Goal: Complete application form: Complete application form

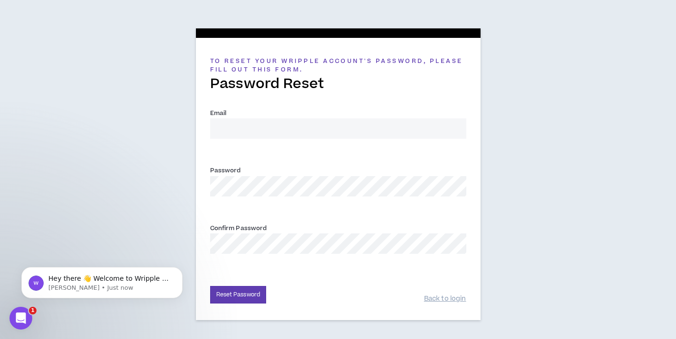
click at [249, 126] on input "Email *" at bounding box center [338, 129] width 256 height 20
type input "[EMAIL_ADDRESS][DOMAIN_NAME]"
click at [172, 224] on div "To reset your Wripple Account's password, please fill out this form. Password R…" at bounding box center [338, 172] width 676 height 344
click at [247, 298] on button "Reset Password" at bounding box center [238, 295] width 56 height 18
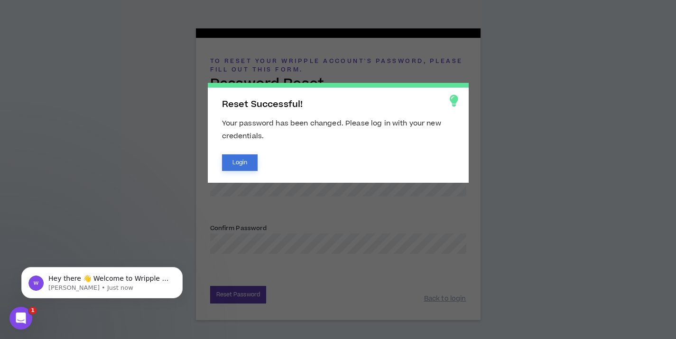
click at [251, 166] on button "Login" at bounding box center [240, 163] width 36 height 17
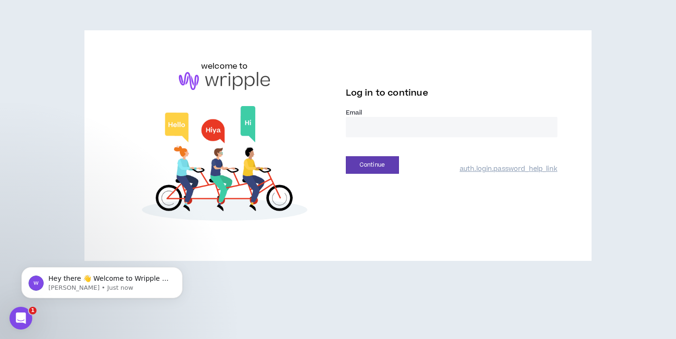
click at [457, 130] on input "email" at bounding box center [451, 127] width 211 height 20
type input "**********"
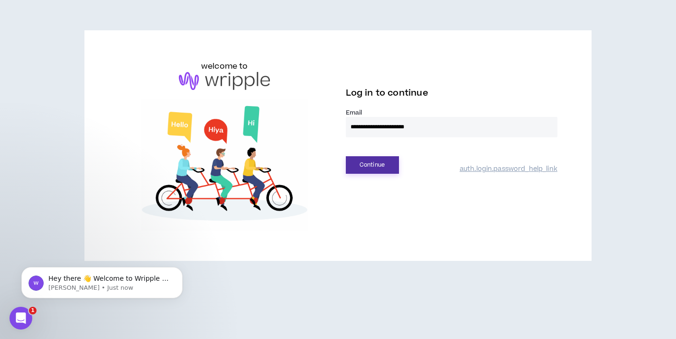
click at [381, 172] on button "Continue" at bounding box center [372, 165] width 53 height 18
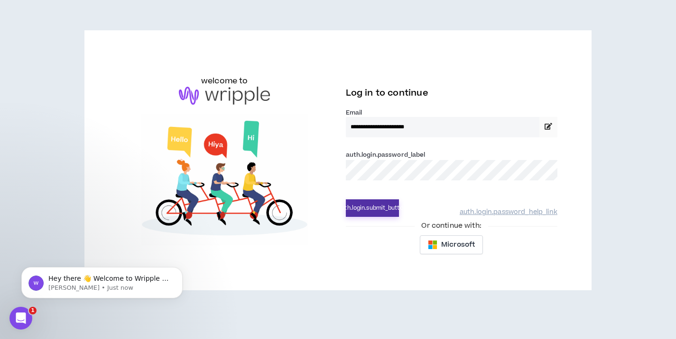
click at [382, 205] on button "auth.login.submit_button" at bounding box center [372, 209] width 53 height 18
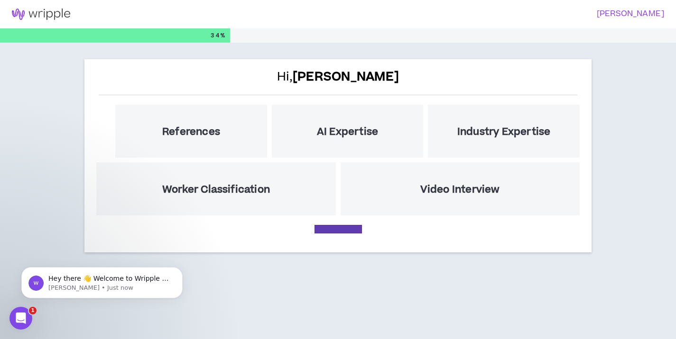
click at [199, 137] on h5 "References" at bounding box center [191, 132] width 58 height 12
click at [179, 270] on icon "Dismiss notification" at bounding box center [179, 269] width 3 height 3
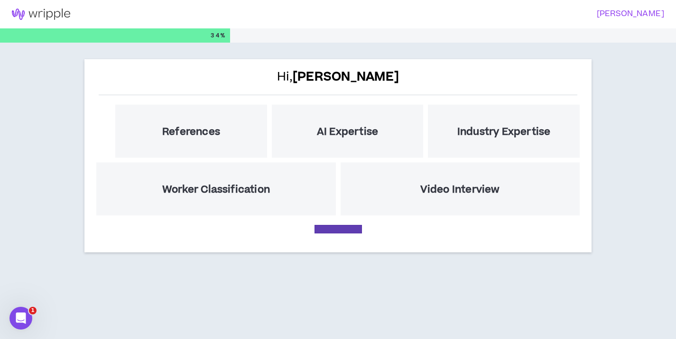
click at [193, 139] on div "References" at bounding box center [191, 131] width 152 height 53
click at [329, 71] on b "[PERSON_NAME]" at bounding box center [345, 77] width 106 height 18
click at [212, 140] on div "References" at bounding box center [191, 131] width 152 height 53
click at [332, 135] on h5 "AI Expertise" at bounding box center [347, 132] width 61 height 12
click at [495, 146] on div "Industry Expertise" at bounding box center [504, 131] width 152 height 53
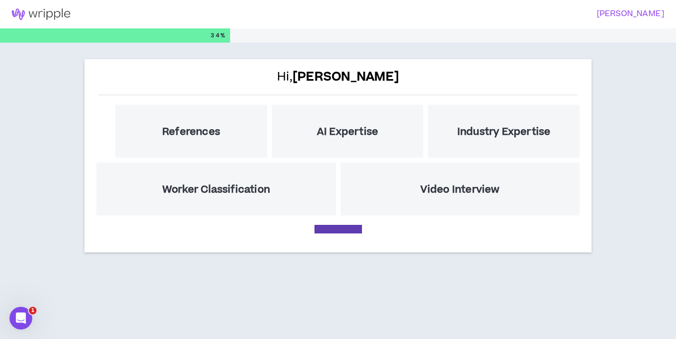
click at [357, 220] on div "Hi, Ashlee References AI Expertise Industry Expertise Worker Classification Vid…" at bounding box center [337, 155] width 507 height 193
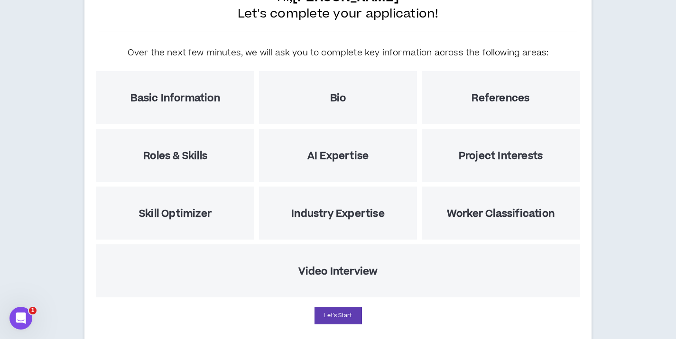
scroll to position [105, 0]
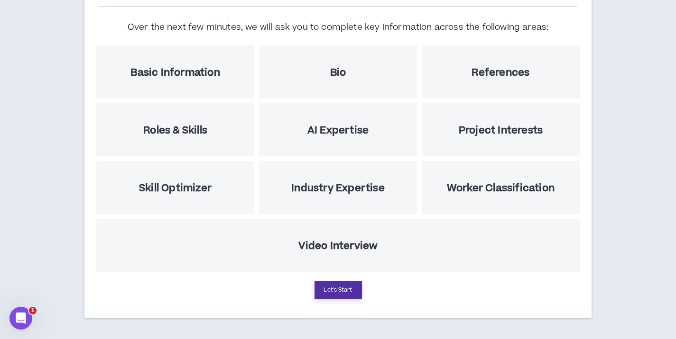
click at [339, 295] on button "Let's Start" at bounding box center [337, 291] width 47 height 18
select select "US"
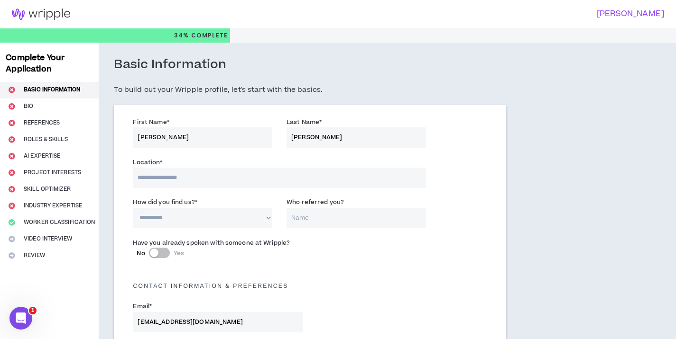
click at [222, 187] on input at bounding box center [279, 178] width 292 height 20
type input "*******"
select select "CA"
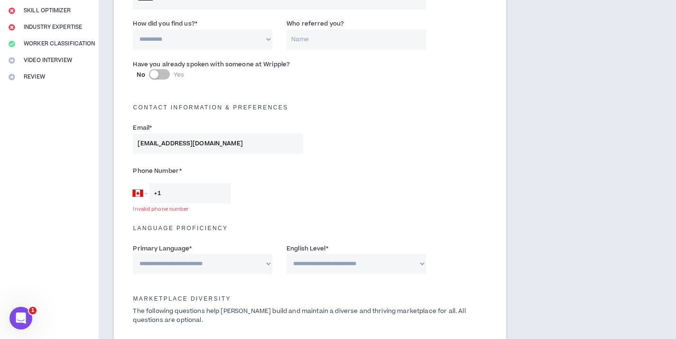
scroll to position [171, 0]
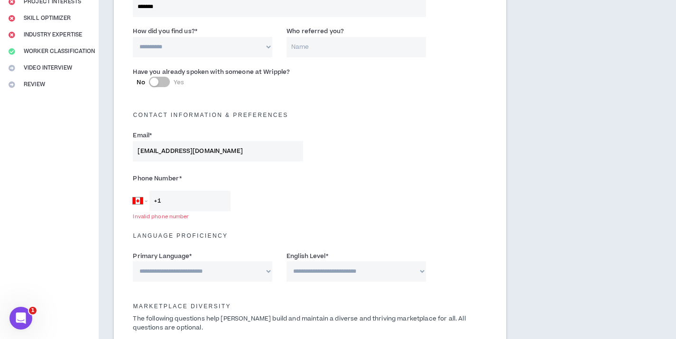
click at [224, 46] on select "**********" at bounding box center [202, 47] width 139 height 20
select select "*"
click at [133, 37] on select "**********" at bounding box center [202, 47] width 139 height 20
click at [309, 48] on input "Who referred you?" at bounding box center [355, 47] width 139 height 20
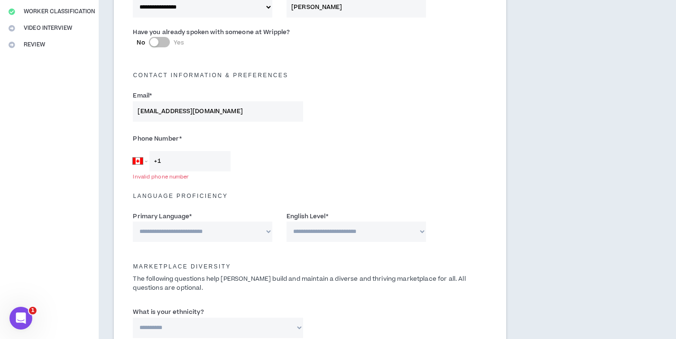
type input "[PERSON_NAME]"
click at [200, 156] on input "+1" at bounding box center [189, 161] width 81 height 20
type input "[PHONE_NUMBER]"
select select "US"
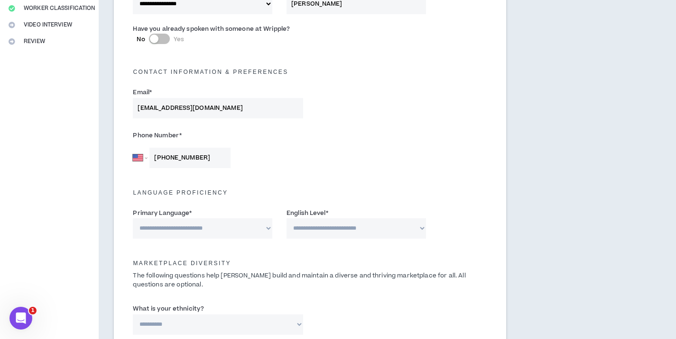
scroll to position [255, 0]
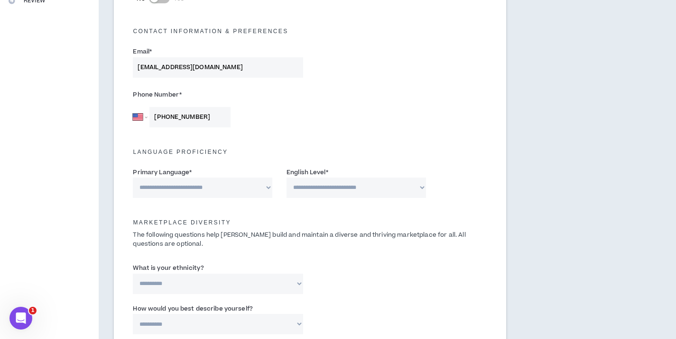
click at [237, 185] on select "**********" at bounding box center [202, 188] width 139 height 20
select select "*******"
click at [133, 178] on select "**********" at bounding box center [202, 188] width 139 height 20
click at [335, 192] on select "**********" at bounding box center [355, 188] width 139 height 20
select select "*"
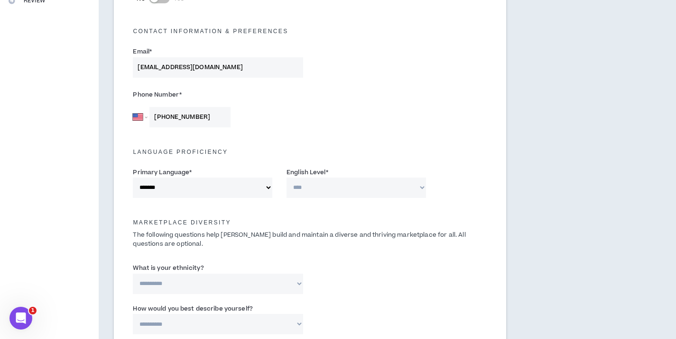
click at [286, 178] on select "**********" at bounding box center [355, 188] width 139 height 20
click at [291, 241] on p "The following questions help [PERSON_NAME] build and maintain a diverse and thr…" at bounding box center [310, 240] width 368 height 18
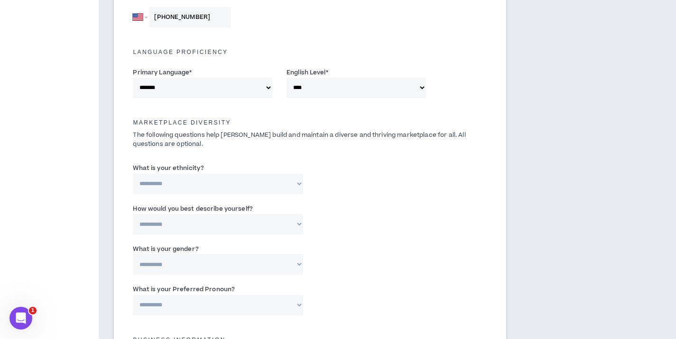
scroll to position [363, 0]
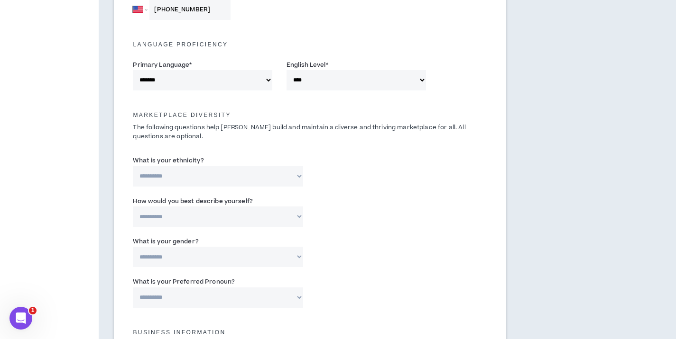
click at [284, 173] on select "**********" at bounding box center [218, 176] width 170 height 20
select select "**********"
click at [133, 166] on select "**********" at bounding box center [218, 176] width 170 height 20
click at [351, 197] on div "**********" at bounding box center [310, 214] width 368 height 40
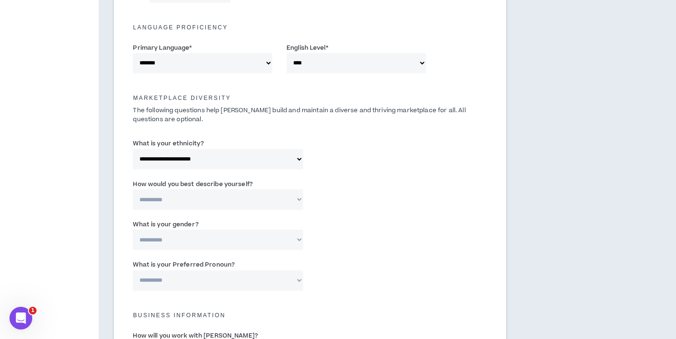
scroll to position [382, 0]
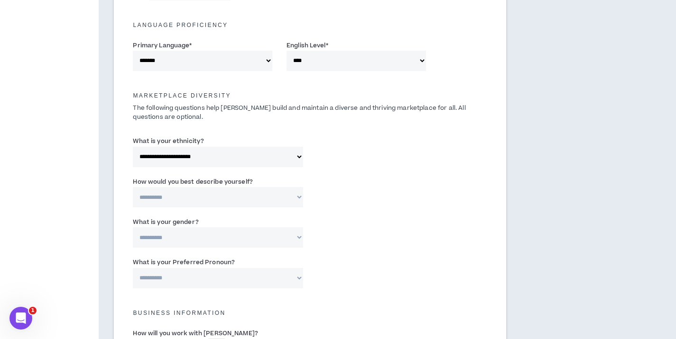
click at [286, 193] on select "**********" at bounding box center [218, 197] width 170 height 20
select select "*****"
click at [133, 187] on select "**********" at bounding box center [218, 197] width 170 height 20
click at [364, 221] on div "**********" at bounding box center [310, 235] width 368 height 40
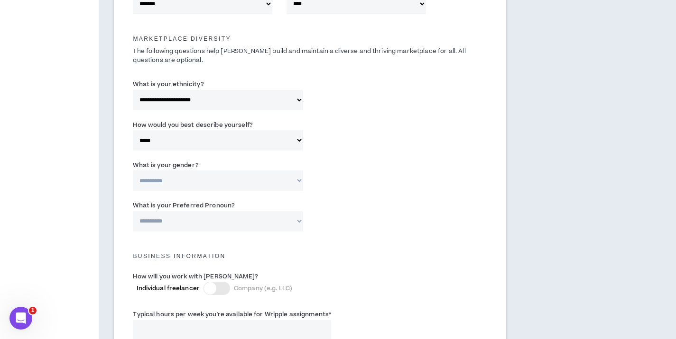
scroll to position [453, 0]
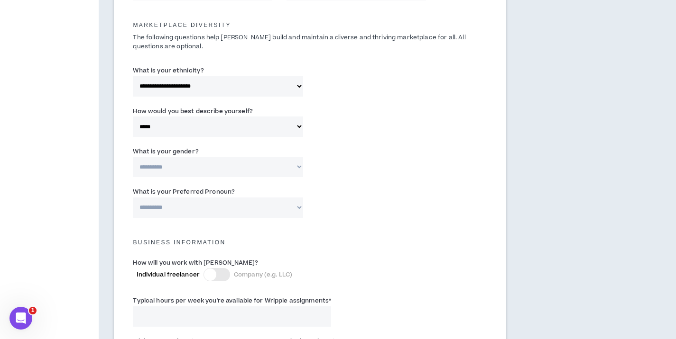
click at [282, 165] on select "**********" at bounding box center [218, 167] width 170 height 20
select select "*****"
click at [133, 157] on select "**********" at bounding box center [218, 167] width 170 height 20
click at [363, 220] on div "**********" at bounding box center [310, 204] width 368 height 40
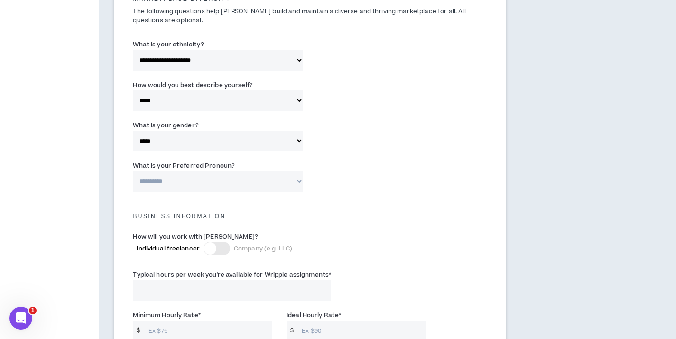
scroll to position [484, 0]
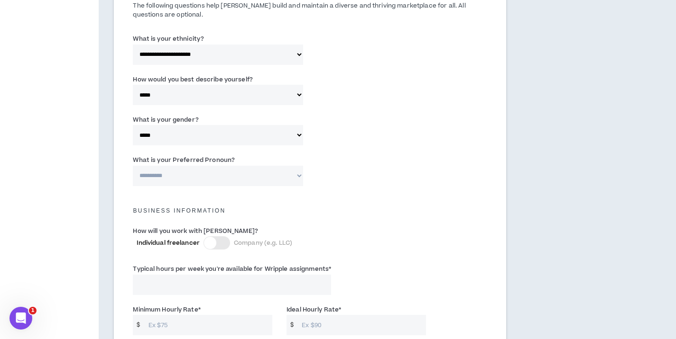
click at [283, 175] on select "**********" at bounding box center [218, 176] width 170 height 20
select select "**********"
click at [133, 166] on select "**********" at bounding box center [218, 176] width 170 height 20
click at [375, 208] on h5 "Business Information" at bounding box center [310, 211] width 368 height 7
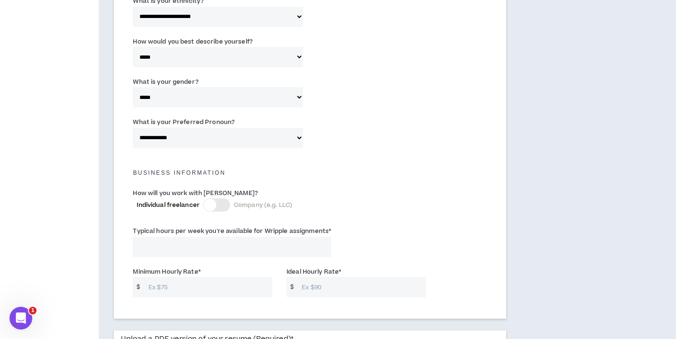
scroll to position [524, 0]
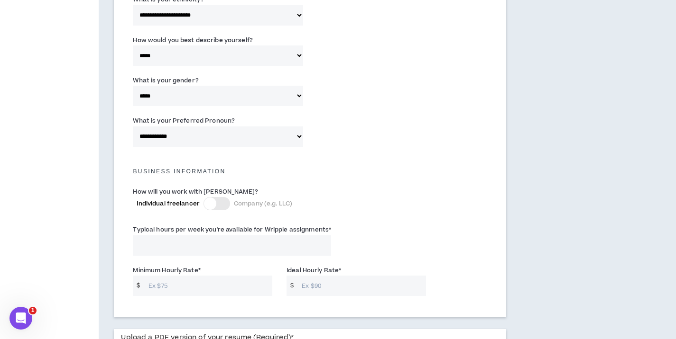
click at [216, 201] on div at bounding box center [216, 203] width 27 height 13
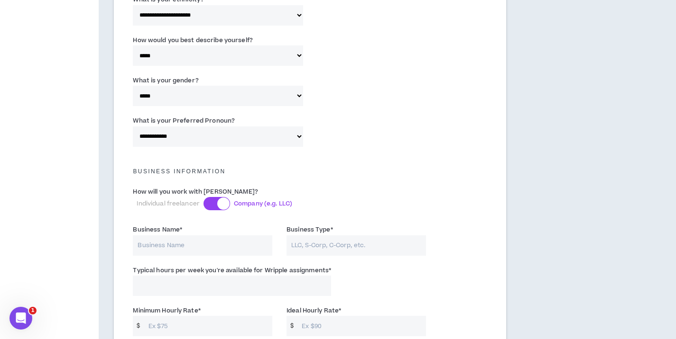
click at [213, 208] on div at bounding box center [216, 203] width 27 height 13
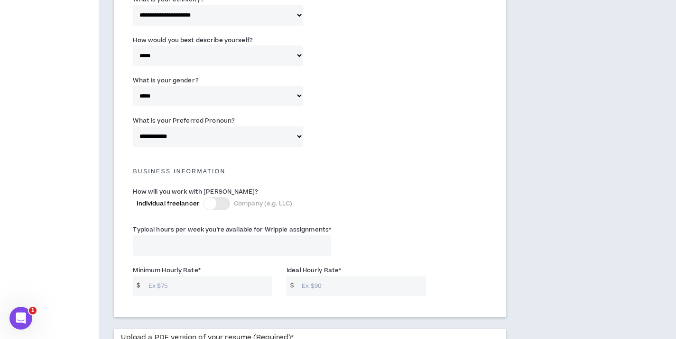
click at [219, 243] on input "Typical hours per week you're available for Wripple assignments *" at bounding box center [232, 246] width 198 height 20
type input "20"
click at [219, 289] on input "Minimum Hourly Rate *" at bounding box center [208, 286] width 128 height 20
type input "75"
click at [333, 276] on input "Ideal Hourly Rate *" at bounding box center [361, 286] width 128 height 20
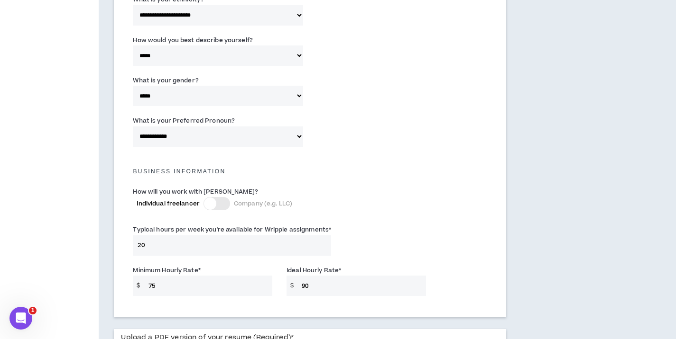
type input "90"
click at [384, 238] on div "Typical hours per week you're available for Wripple assignments * 20" at bounding box center [310, 242] width 368 height 40
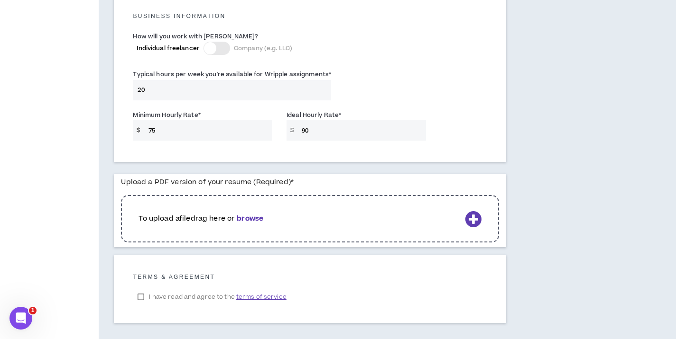
scroll to position [697, 0]
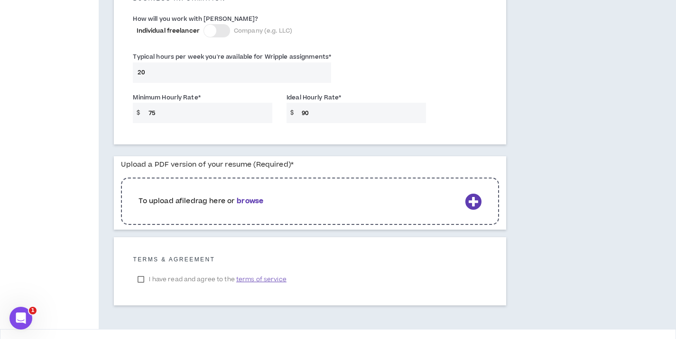
click at [473, 202] on icon at bounding box center [473, 201] width 17 height 17
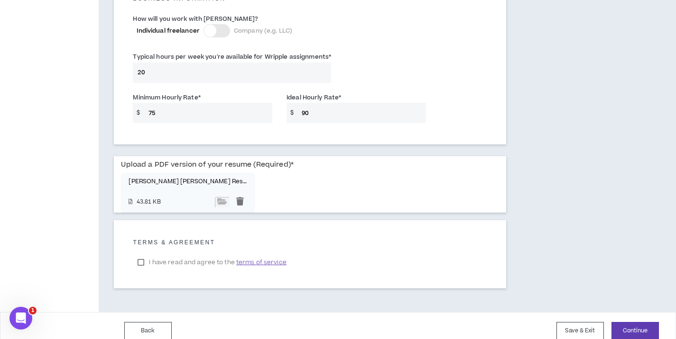
scroll to position [707, 0]
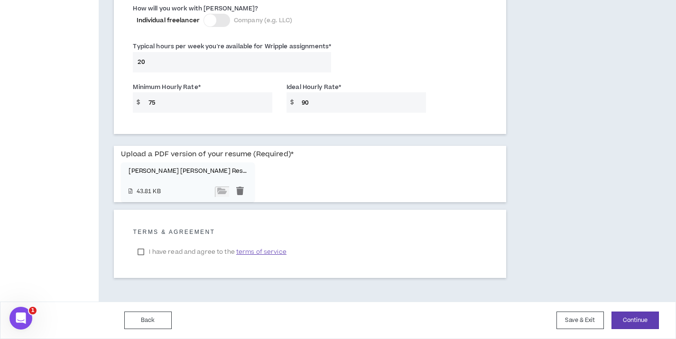
click at [145, 254] on label "I have read and agree to the terms of service" at bounding box center [212, 252] width 158 height 14
click at [646, 322] on button "Continue" at bounding box center [634, 321] width 47 height 18
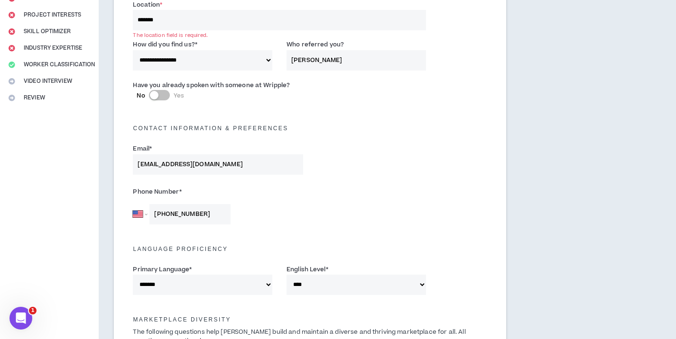
scroll to position [157, 0]
click at [278, 23] on input "*******" at bounding box center [279, 20] width 292 height 20
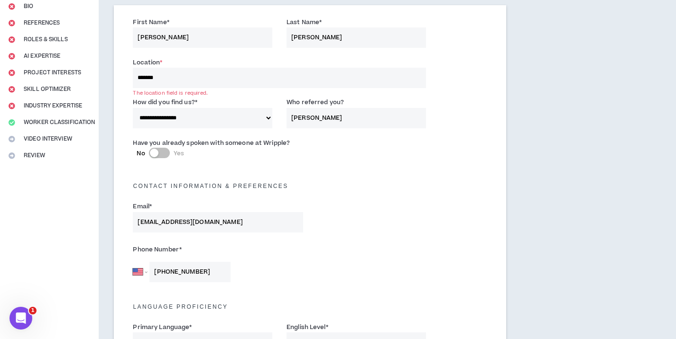
scroll to position [27, 0]
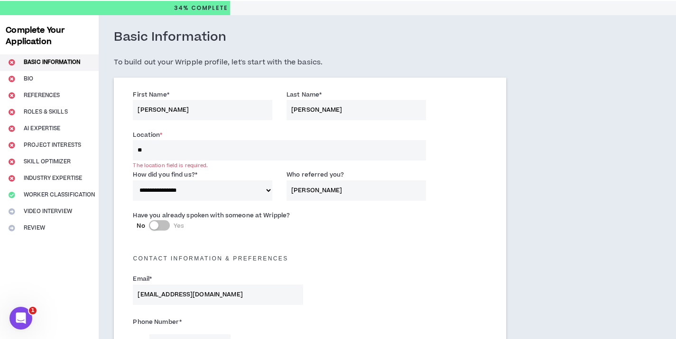
type input "*"
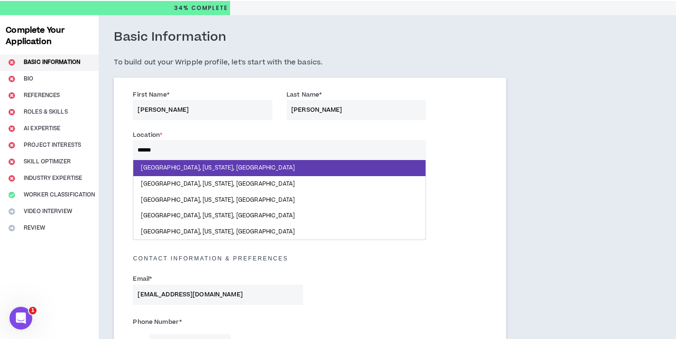
type input "*******"
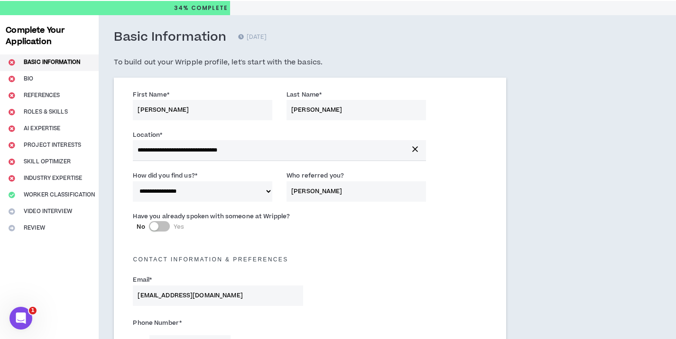
click at [393, 269] on div "Contact Information & preferences" at bounding box center [310, 257] width 368 height 30
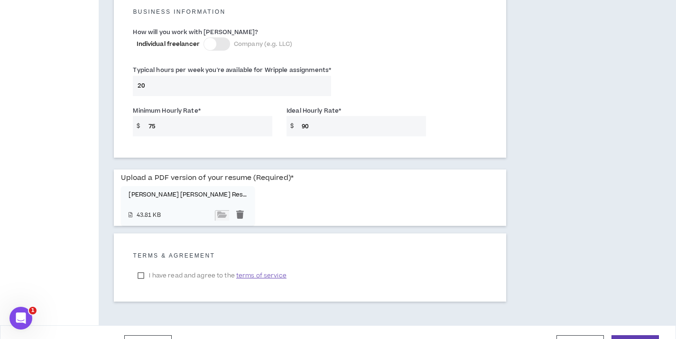
scroll to position [708, 0]
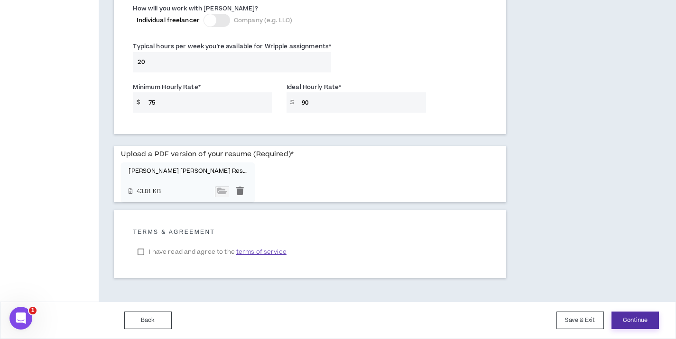
click at [629, 317] on button "Continue" at bounding box center [634, 321] width 47 height 18
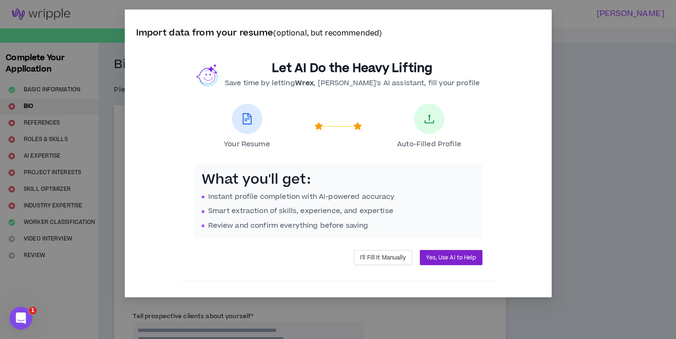
click at [440, 260] on span "Yes, Use AI to Help" at bounding box center [451, 258] width 50 height 9
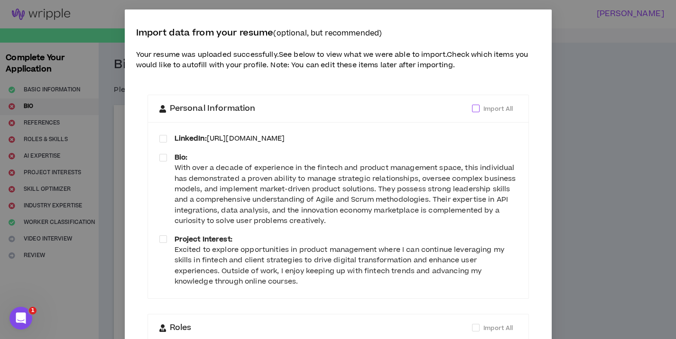
click at [476, 111] on span at bounding box center [476, 109] width 8 height 8
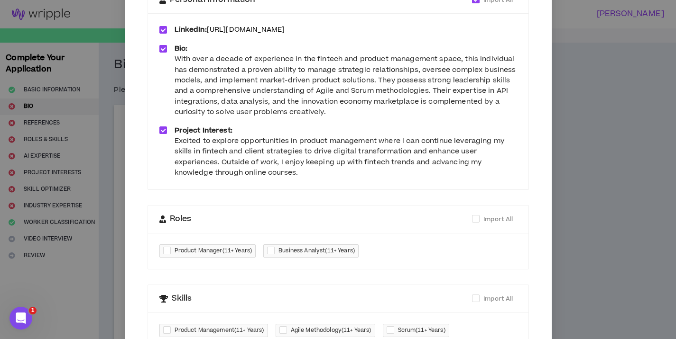
scroll to position [114, 0]
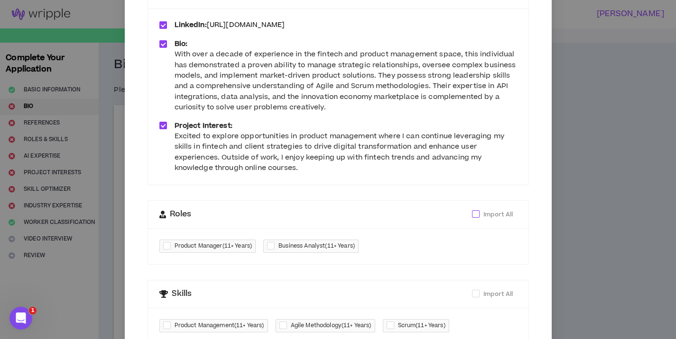
click at [480, 215] on span "Import All" at bounding box center [497, 215] width 37 height 10
checkbox input "****"
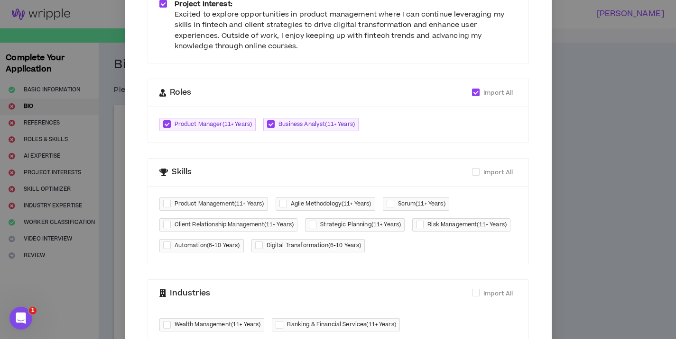
scroll to position [237, 0]
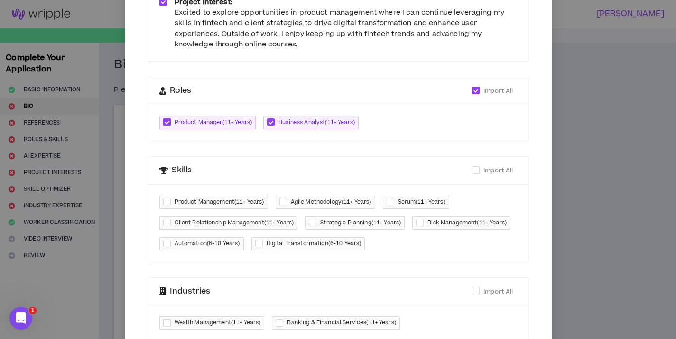
click at [476, 164] on div "Skills Import All" at bounding box center [337, 170] width 357 height 27
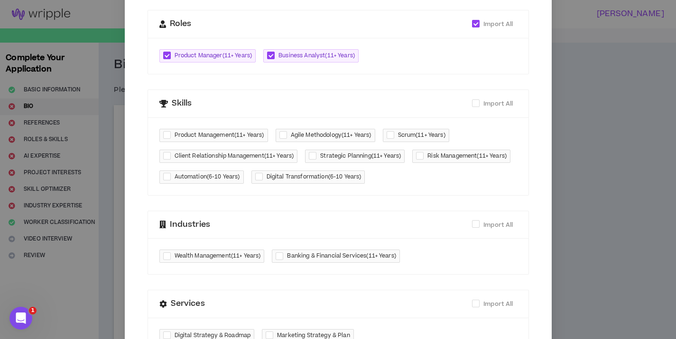
scroll to position [305, 0]
click at [474, 99] on span at bounding box center [476, 103] width 8 height 8
checkbox input "****"
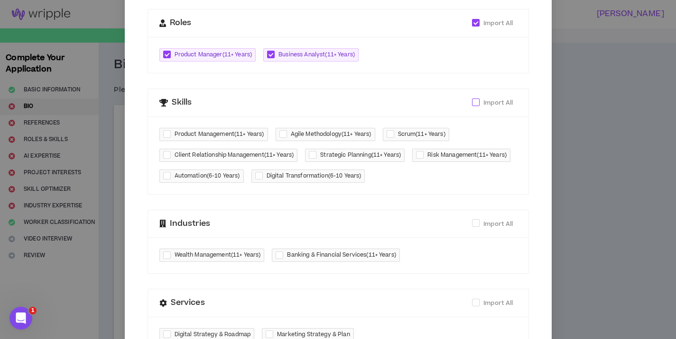
checkbox input "****"
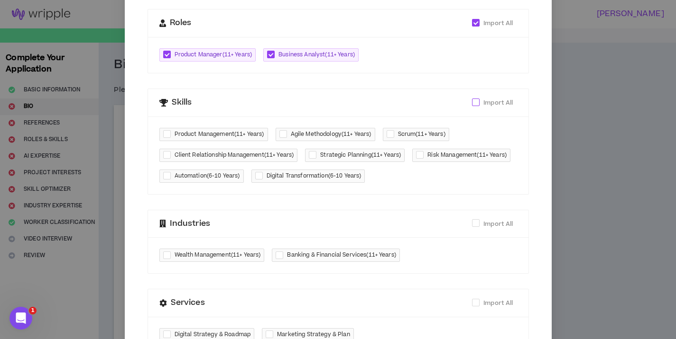
checkbox input "****"
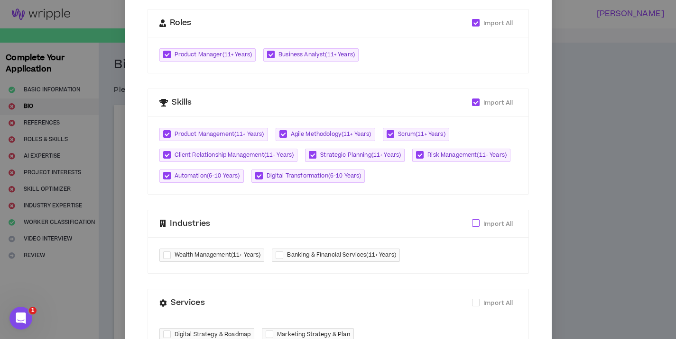
click at [480, 224] on span "Import All" at bounding box center [497, 224] width 37 height 10
checkbox input "****"
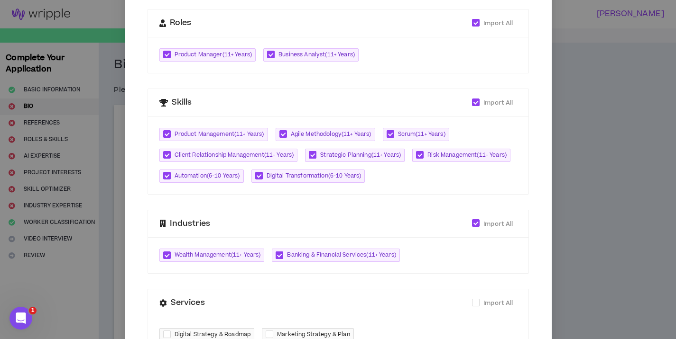
scroll to position [384, 0]
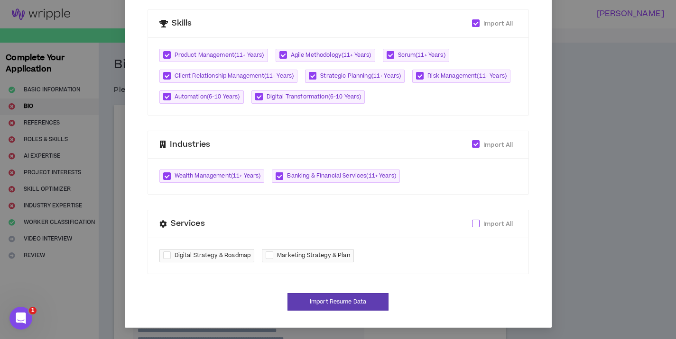
click at [475, 224] on span at bounding box center [476, 224] width 8 height 8
checkbox input "****"
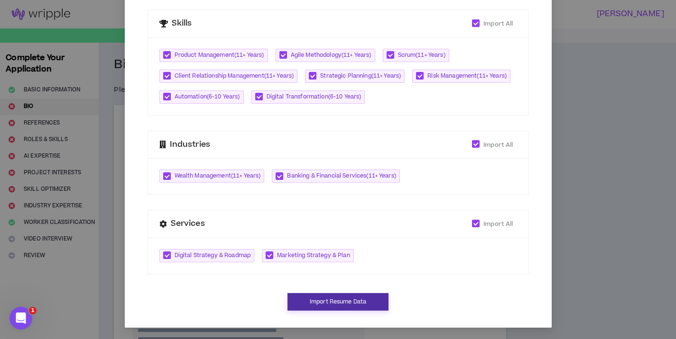
click at [370, 302] on button "Import Resume Data" at bounding box center [337, 302] width 101 height 18
type input "[URL][DOMAIN_NAME]"
type textarea "**********"
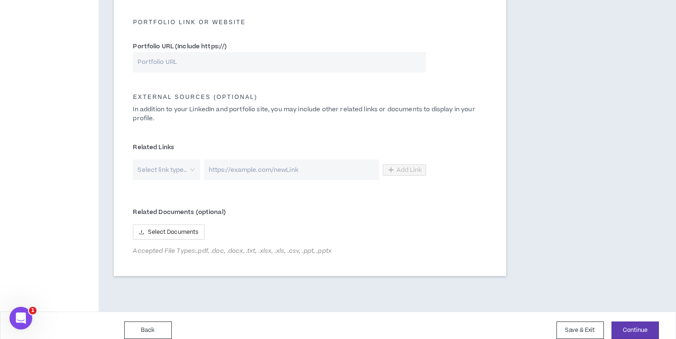
scroll to position [446, 0]
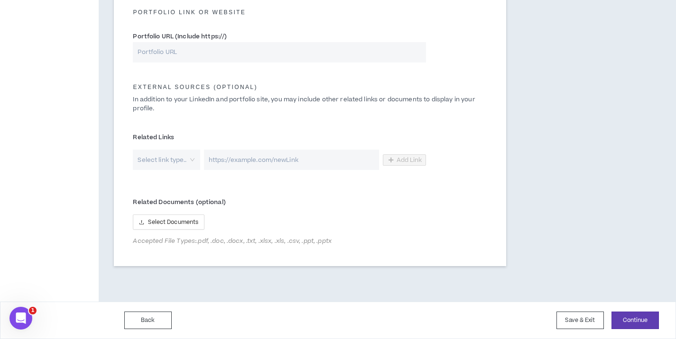
click at [189, 157] on div "Select link type.." at bounding box center [166, 160] width 67 height 20
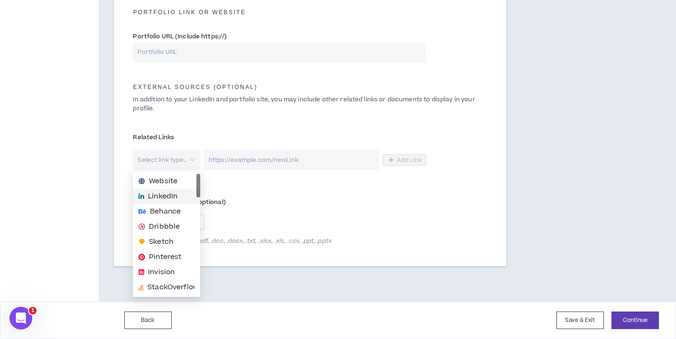
click at [177, 196] on span "LinkedIn" at bounding box center [162, 197] width 29 height 10
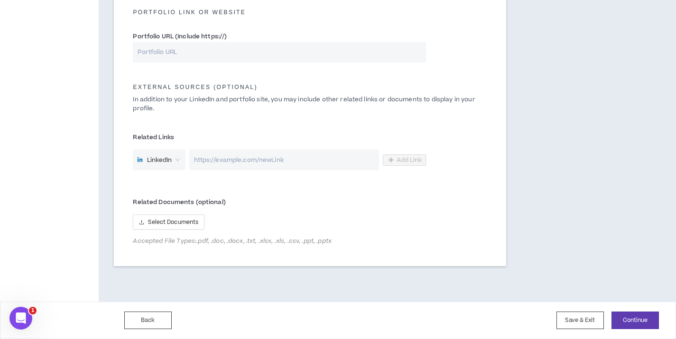
click at [247, 165] on input "url" at bounding box center [284, 160] width 190 height 20
paste input "[URL][DOMAIN_NAME][PERSON_NAME]"
type input "[URL][DOMAIN_NAME][PERSON_NAME]"
click at [399, 160] on span "Add Link" at bounding box center [409, 160] width 26 height 8
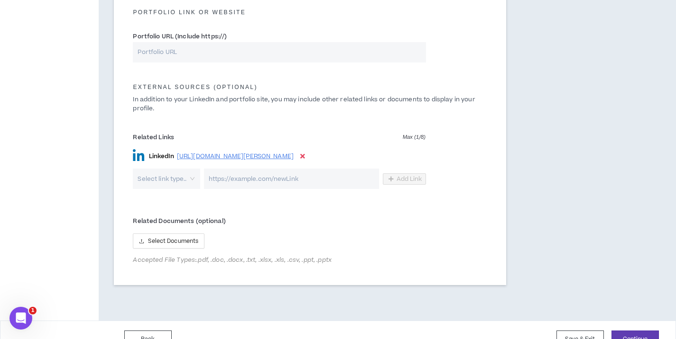
scroll to position [465, 0]
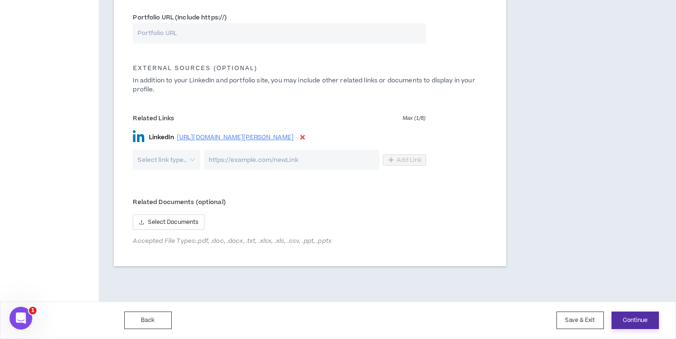
click at [640, 324] on button "Continue" at bounding box center [634, 321] width 47 height 18
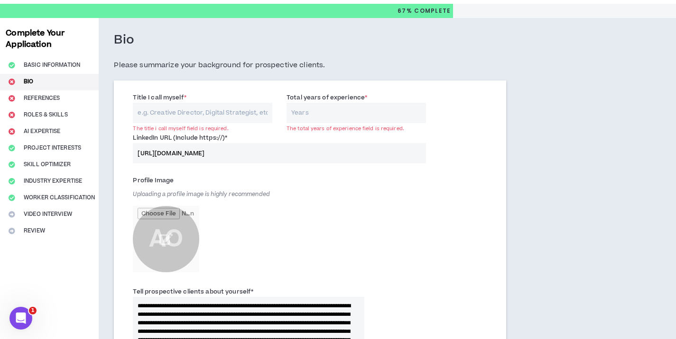
scroll to position [5, 0]
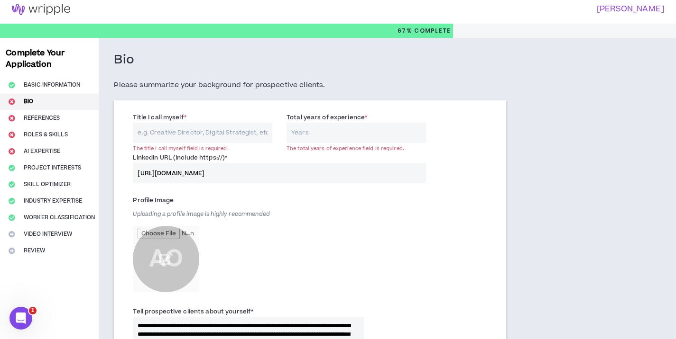
click at [237, 133] on input "Title I call myself *" at bounding box center [202, 133] width 139 height 20
type input "Product Manager"
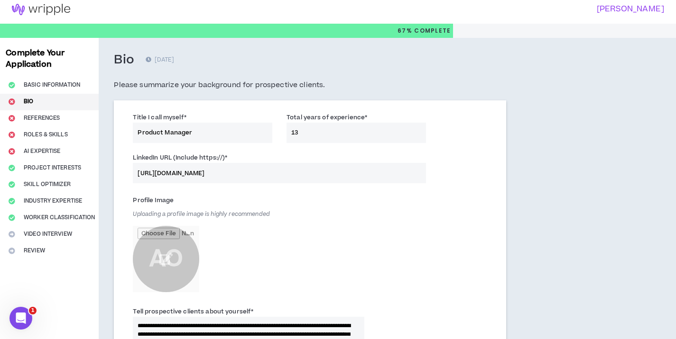
type input "13"
click at [415, 219] on div "Profile Image Uploading a profile image is highly recommended AO" at bounding box center [310, 248] width 368 height 114
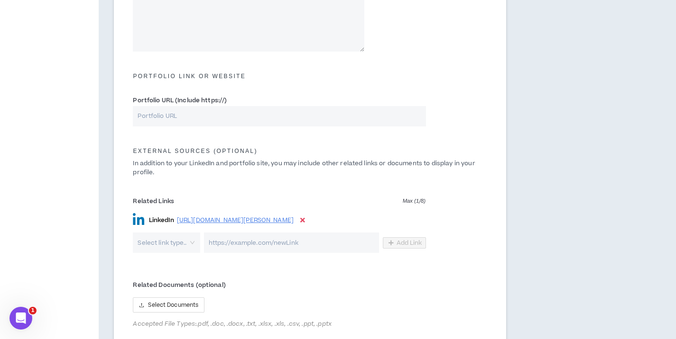
scroll to position [465, 0]
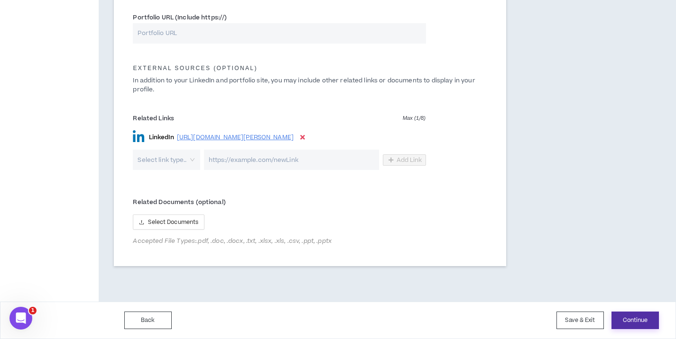
click at [637, 322] on button "Continue" at bounding box center [634, 321] width 47 height 18
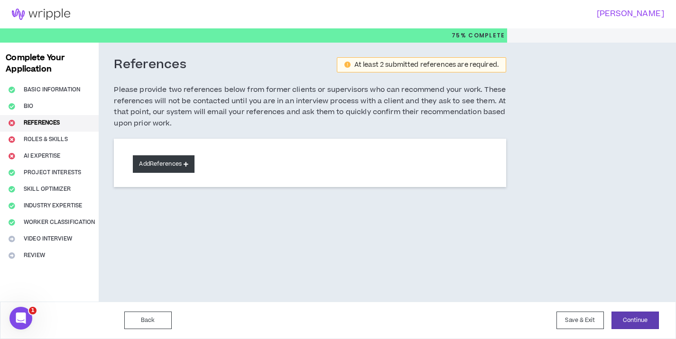
click at [171, 163] on button "Add References" at bounding box center [164, 164] width 62 height 18
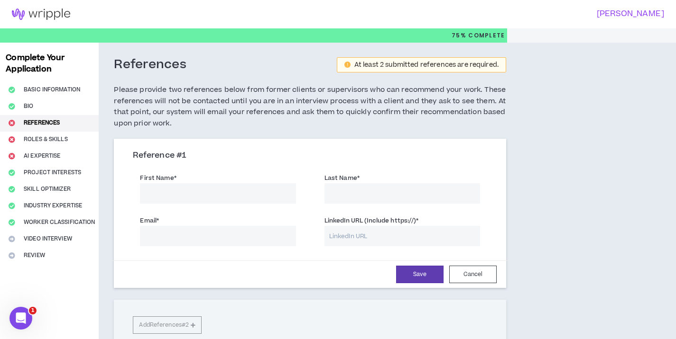
click at [180, 194] on input "First Name *" at bounding box center [217, 193] width 155 height 20
type input "[PERSON_NAME]"
click at [171, 231] on input "Email *" at bounding box center [217, 236] width 155 height 20
paste input "[EMAIL_ADDRESS][DOMAIN_NAME]"
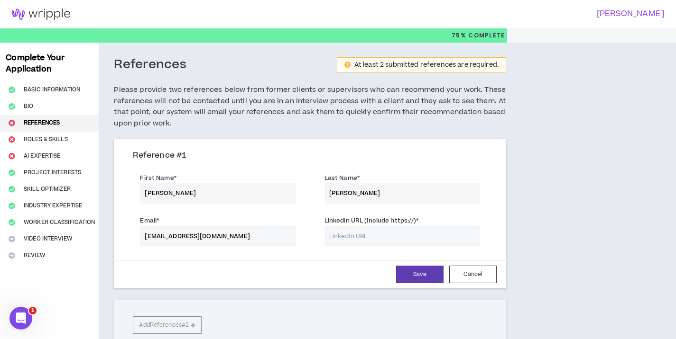
type input "[EMAIL_ADDRESS][DOMAIN_NAME]"
click at [375, 242] on input "LinkedIn URL (Include https://) *" at bounding box center [401, 236] width 155 height 20
paste input "[DOMAIN_NAME][URL]"
click at [420, 276] on button "Save" at bounding box center [419, 275] width 47 height 18
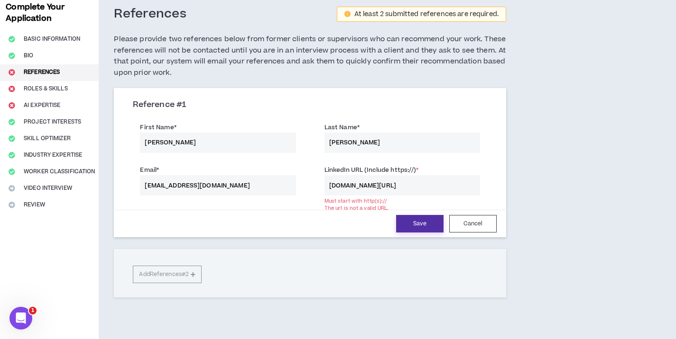
scroll to position [93, 0]
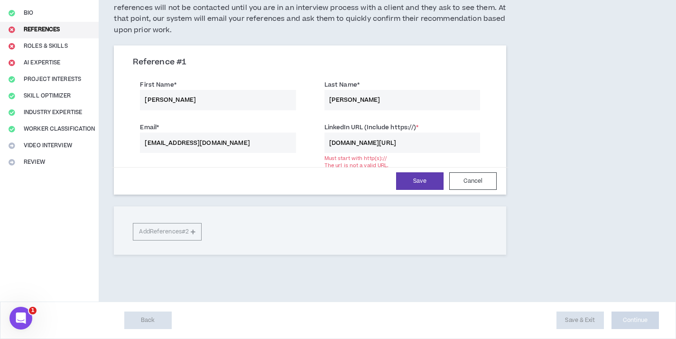
click at [330, 138] on input "[DOMAIN_NAME][URL]" at bounding box center [401, 143] width 155 height 20
drag, startPoint x: 440, startPoint y: 146, endPoint x: 316, endPoint y: 140, distance: 124.4
click at [316, 141] on div "LinkedIn URL (Include https://) * [DOMAIN_NAME][URL] Must start with http(s)://…" at bounding box center [402, 136] width 184 height 33
paste input "[URL][DOMAIN_NAME]"
type input "[URL][DOMAIN_NAME]"
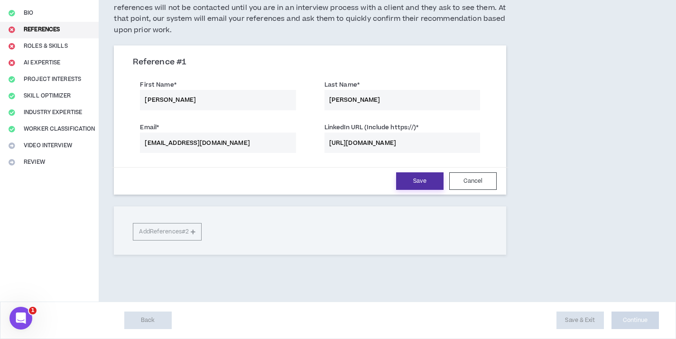
click at [424, 182] on button "Save" at bounding box center [419, 182] width 47 height 18
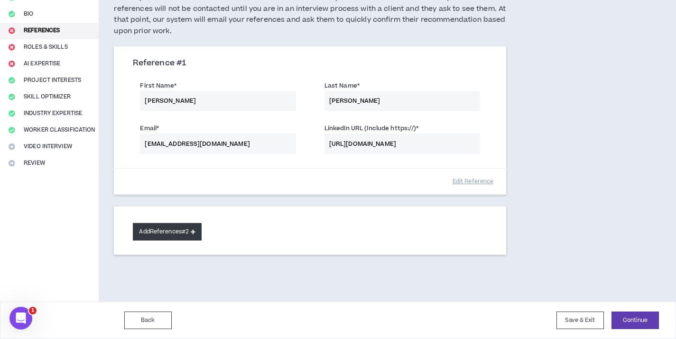
click at [174, 229] on button "Add References #2" at bounding box center [167, 232] width 69 height 18
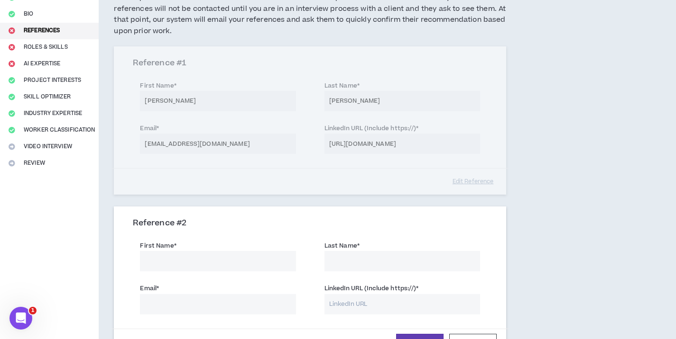
click at [192, 256] on input "First Name *" at bounding box center [217, 261] width 155 height 20
type input "[PERSON_NAME]"
type input "Ball"
click at [159, 306] on input "Email *" at bounding box center [217, 304] width 155 height 20
paste input "[PERSON_NAME][EMAIL_ADDRESS][DOMAIN_NAME]"
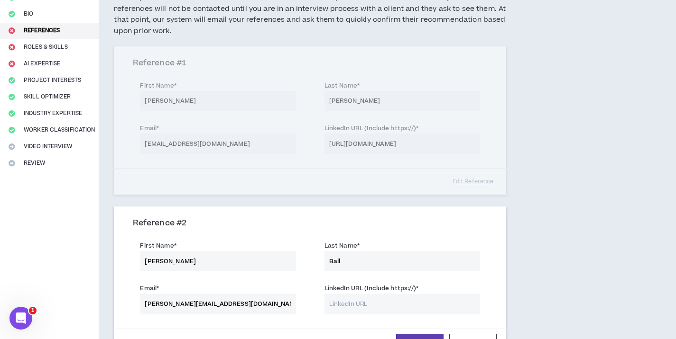
type input "[PERSON_NAME][EMAIL_ADDRESS][DOMAIN_NAME]"
click at [382, 307] on input "LinkedIn URL (Include https://) *" at bounding box center [401, 304] width 155 height 20
paste input "[URL][DOMAIN_NAME]"
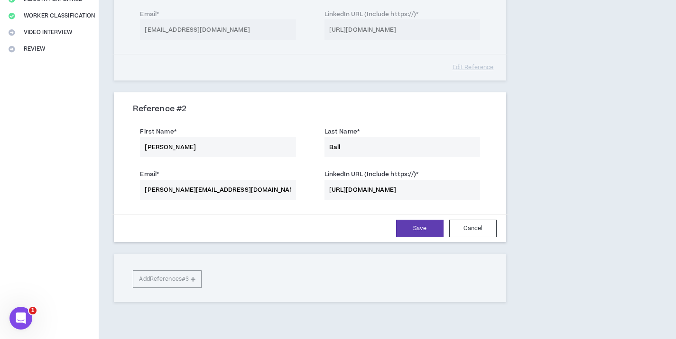
scroll to position [208, 0]
type input "[URL][DOMAIN_NAME]"
click at [416, 228] on button "Save" at bounding box center [419, 228] width 47 height 18
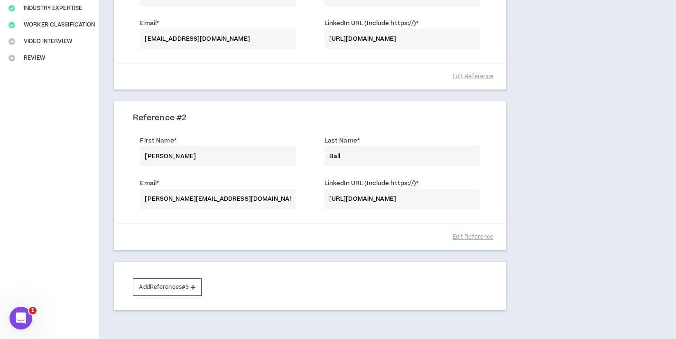
scroll to position [253, 0]
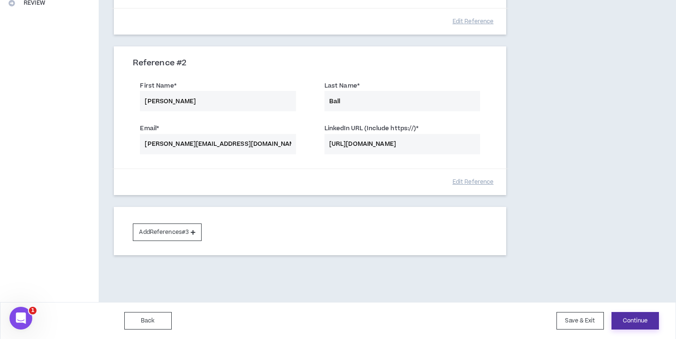
click at [634, 327] on button "Continue" at bounding box center [634, 321] width 47 height 18
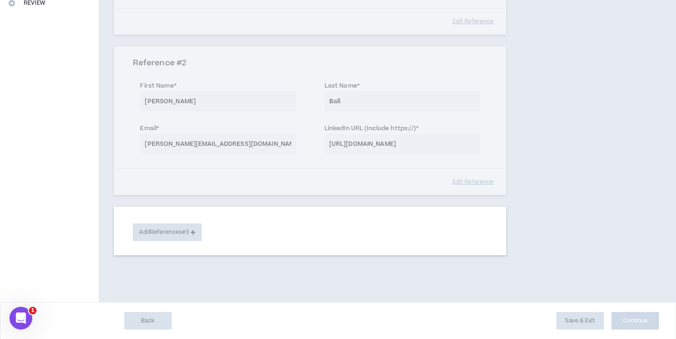
select select "***"
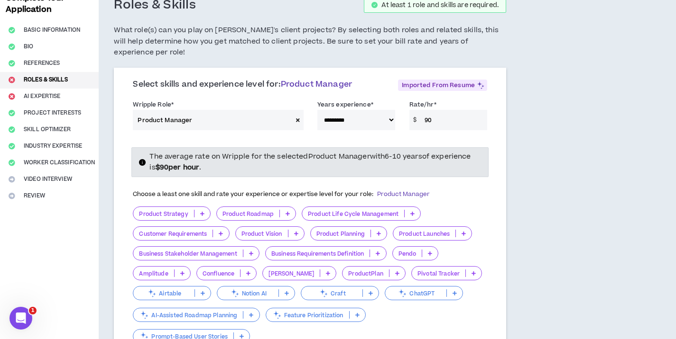
scroll to position [61, 0]
click at [201, 210] on icon at bounding box center [202, 212] width 4 height 5
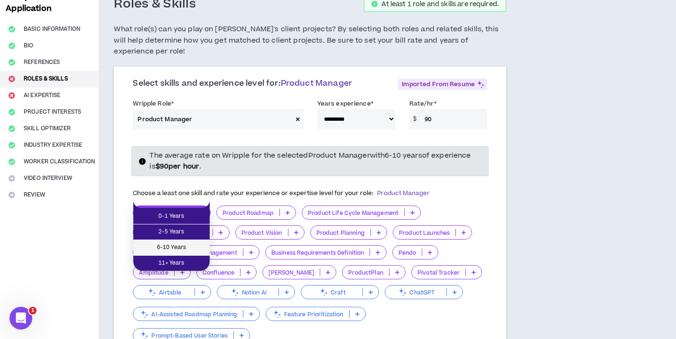
click at [190, 248] on span "6-10 Years" at bounding box center [171, 248] width 65 height 10
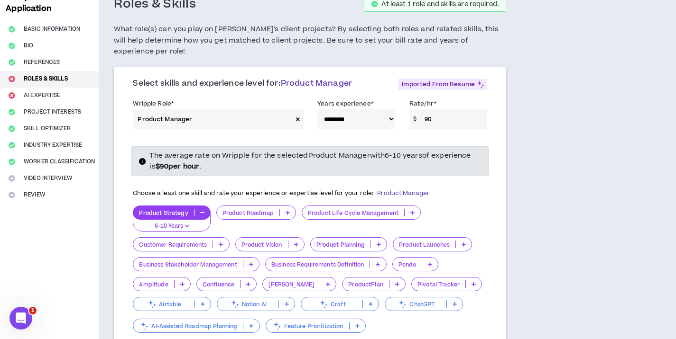
click at [286, 210] on icon at bounding box center [287, 212] width 4 height 5
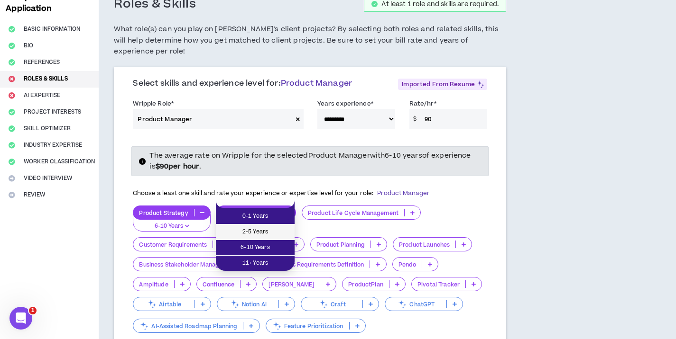
click at [282, 233] on span "2-5 Years" at bounding box center [254, 232] width 67 height 10
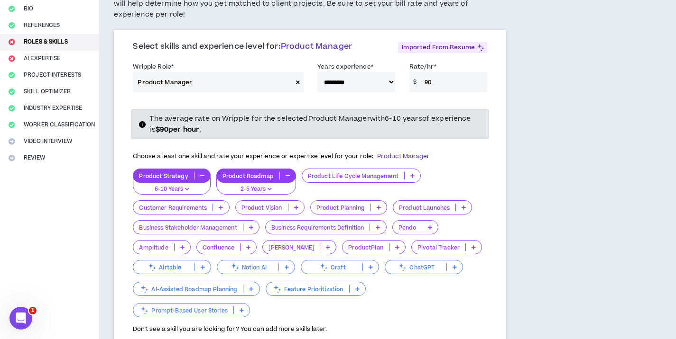
scroll to position [107, 0]
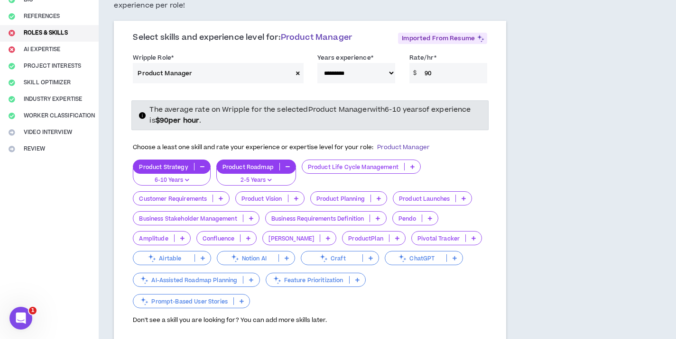
click at [463, 196] on icon at bounding box center [463, 198] width 4 height 5
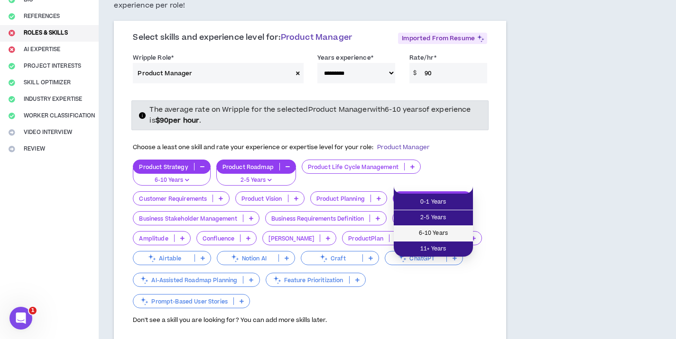
click at [456, 229] on span "6-10 Years" at bounding box center [433, 233] width 68 height 10
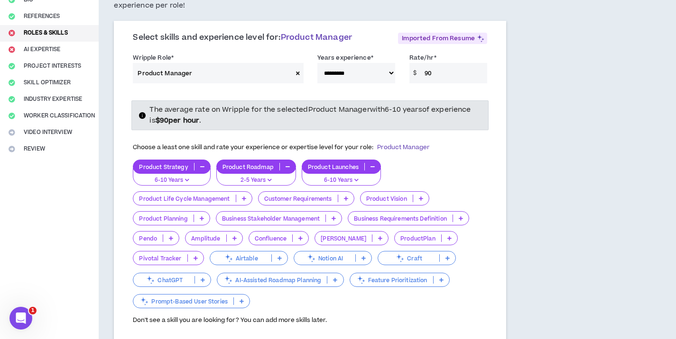
click at [298, 236] on icon at bounding box center [300, 238] width 4 height 5
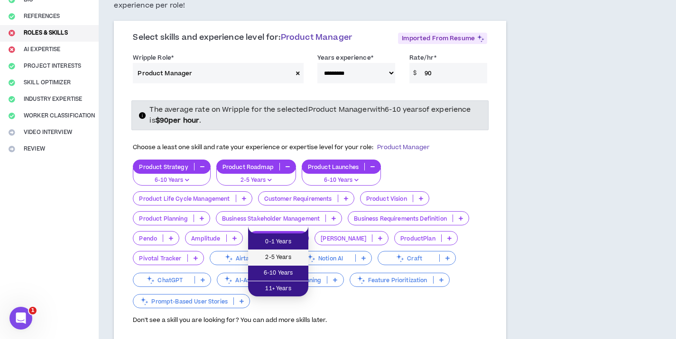
click at [292, 261] on span "2-5 Years" at bounding box center [278, 258] width 49 height 10
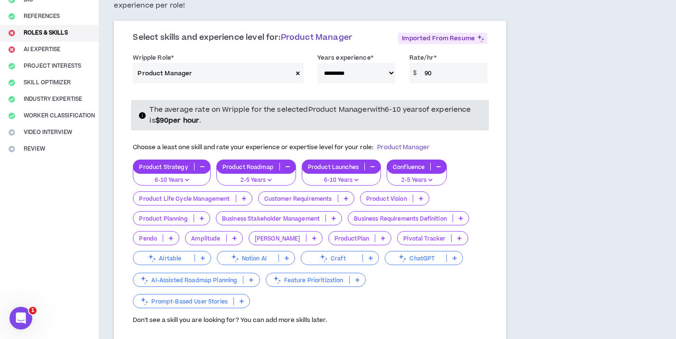
click at [199, 215] on p at bounding box center [202, 219] width 16 height 8
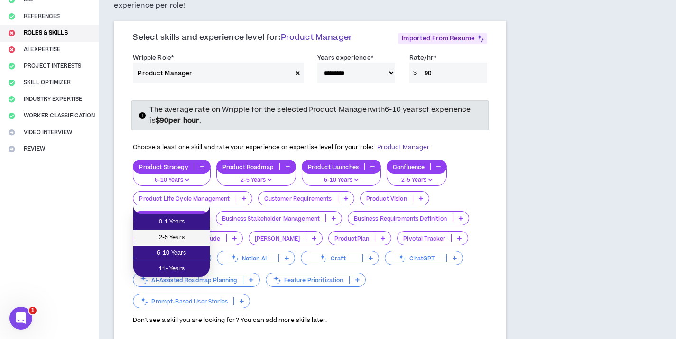
click at [192, 238] on span "2-5 Years" at bounding box center [171, 238] width 65 height 10
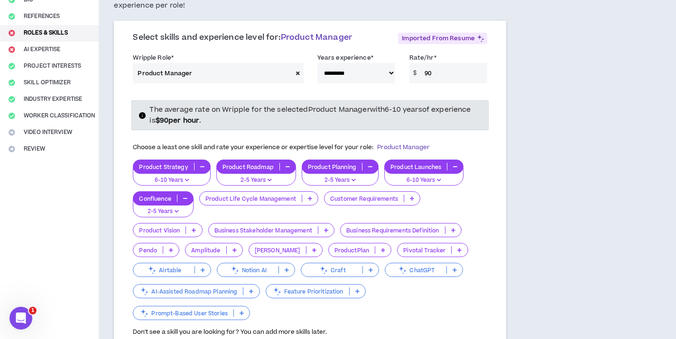
click at [415, 195] on p at bounding box center [412, 199] width 16 height 8
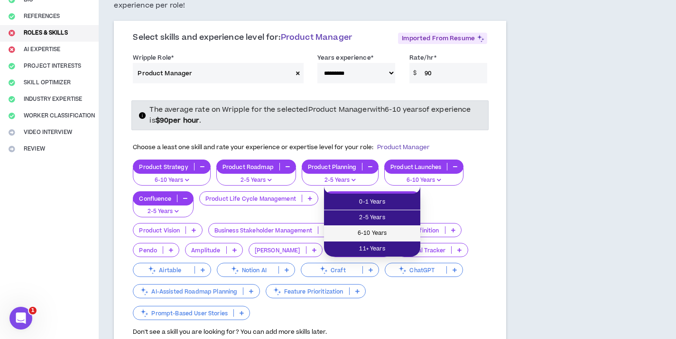
click at [403, 229] on span "6-10 Years" at bounding box center [371, 233] width 85 height 10
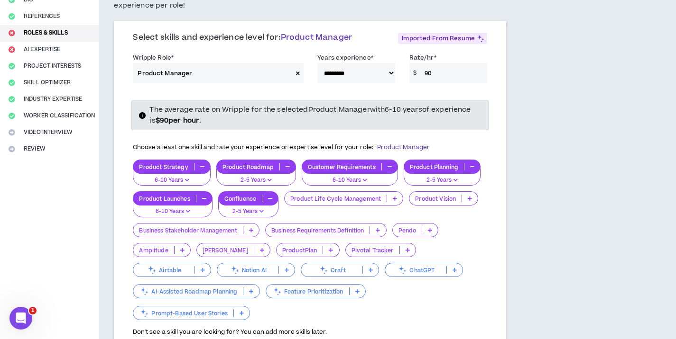
click at [380, 228] on icon at bounding box center [377, 230] width 4 height 5
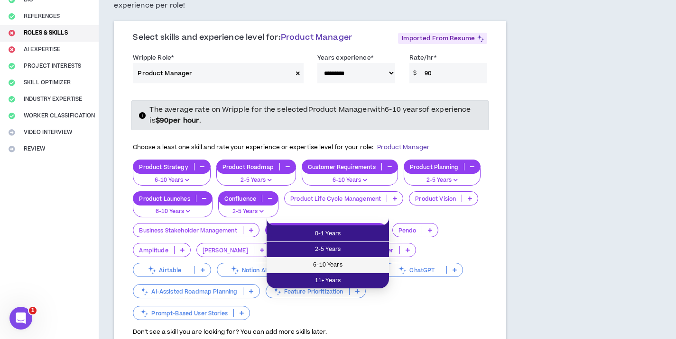
click at [370, 264] on span "6-10 Years" at bounding box center [327, 265] width 111 height 10
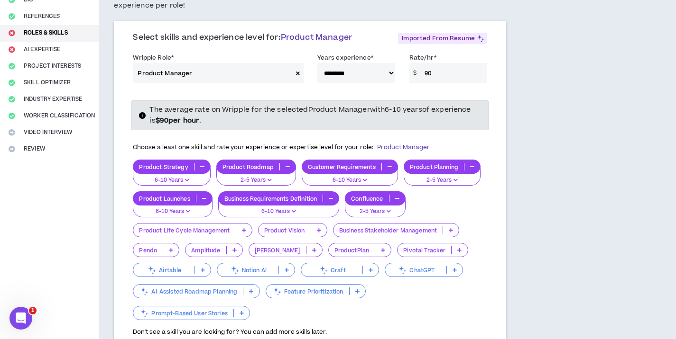
click at [447, 227] on p at bounding box center [451, 231] width 16 height 8
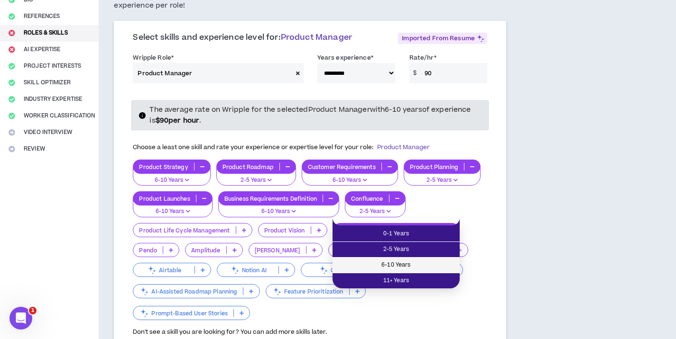
click at [431, 264] on span "6-10 Years" at bounding box center [396, 265] width 116 height 10
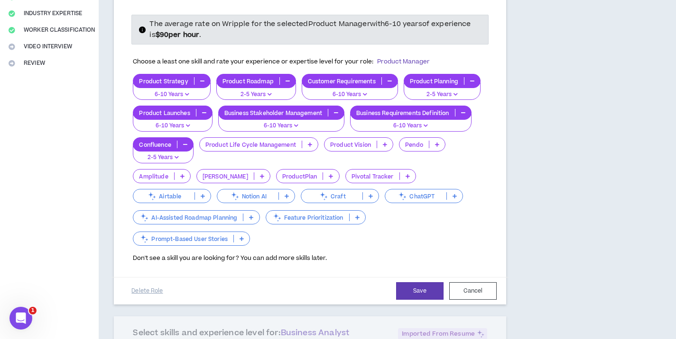
scroll to position [235, 0]
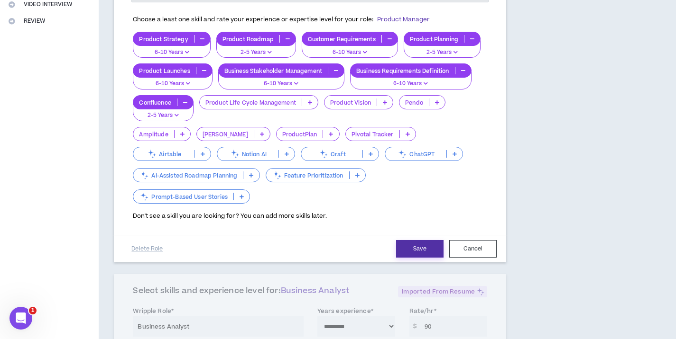
click at [425, 240] on button "Save" at bounding box center [419, 249] width 47 height 18
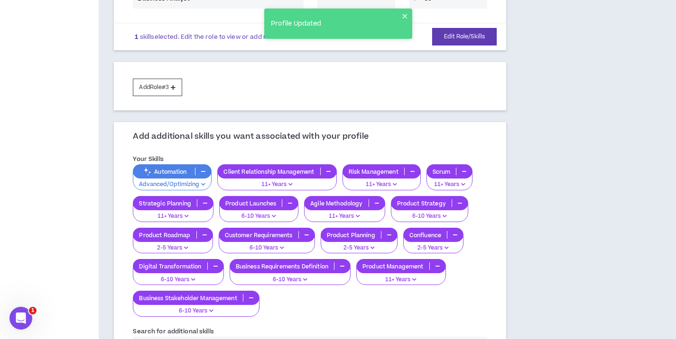
scroll to position [299, 0]
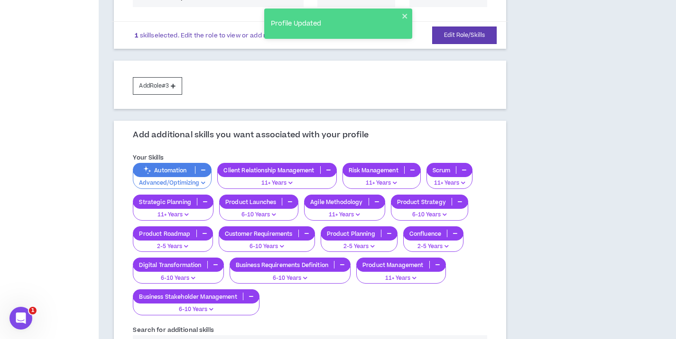
click at [325, 166] on button "button" at bounding box center [328, 170] width 16 height 8
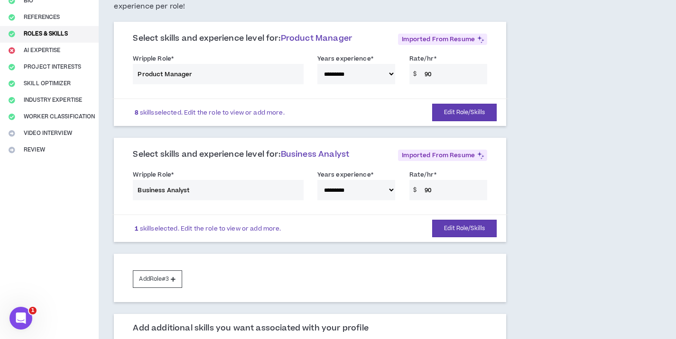
scroll to position [146, 0]
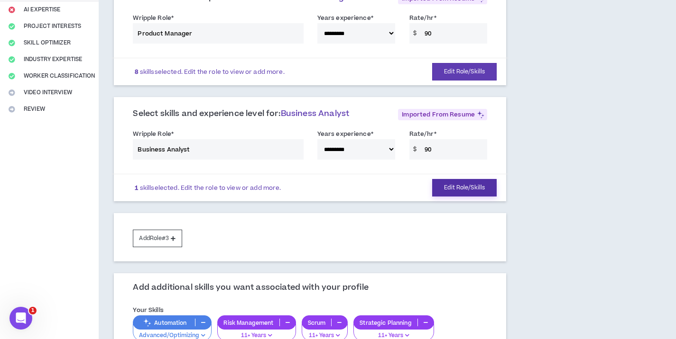
click at [453, 179] on button "Edit Role/Skills" at bounding box center [464, 188] width 64 height 18
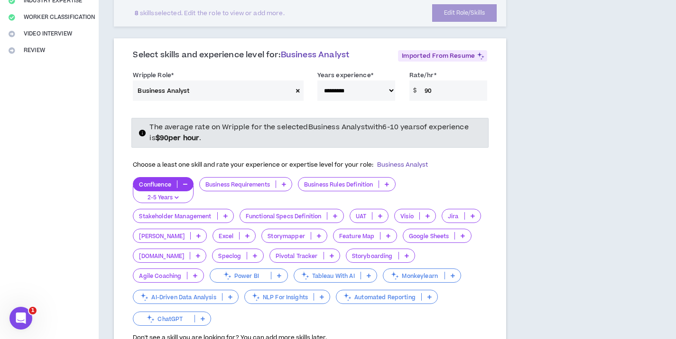
scroll to position [206, 0]
click at [227, 213] on icon at bounding box center [225, 215] width 4 height 5
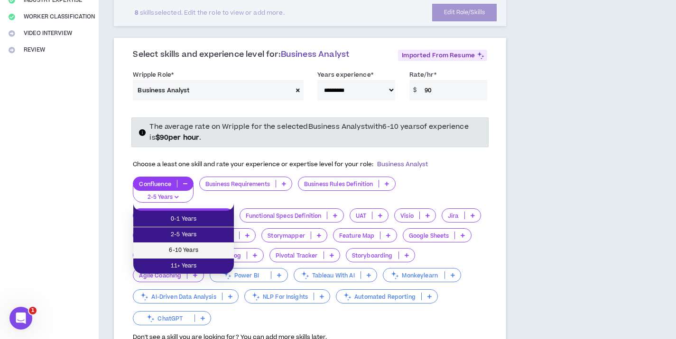
click at [210, 252] on span "6-10 Years" at bounding box center [183, 251] width 89 height 10
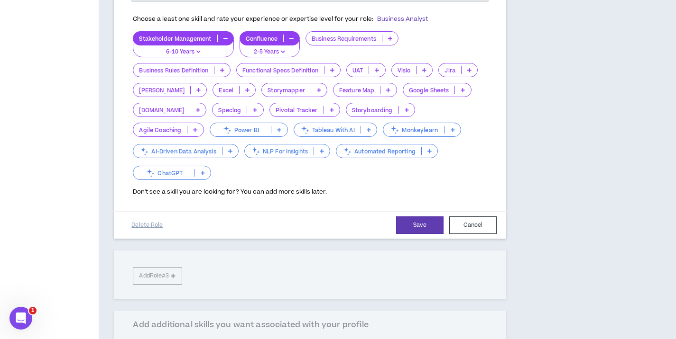
scroll to position [438, 0]
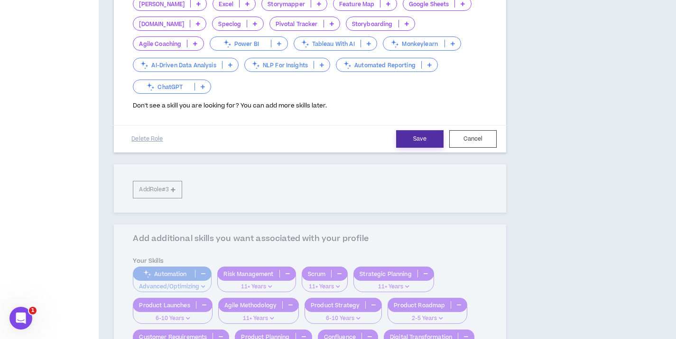
click at [426, 130] on button "Save" at bounding box center [419, 139] width 47 height 18
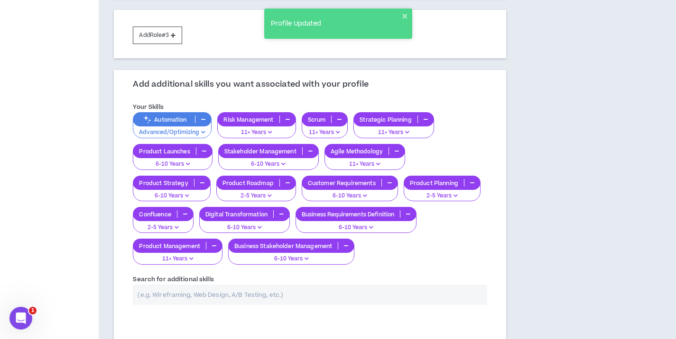
scroll to position [424, 0]
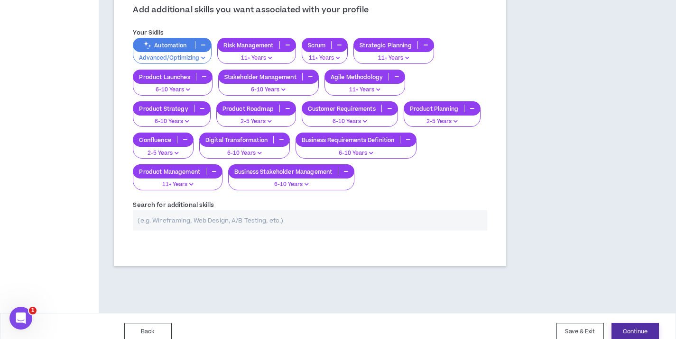
click at [626, 323] on button "Continue" at bounding box center [634, 332] width 47 height 18
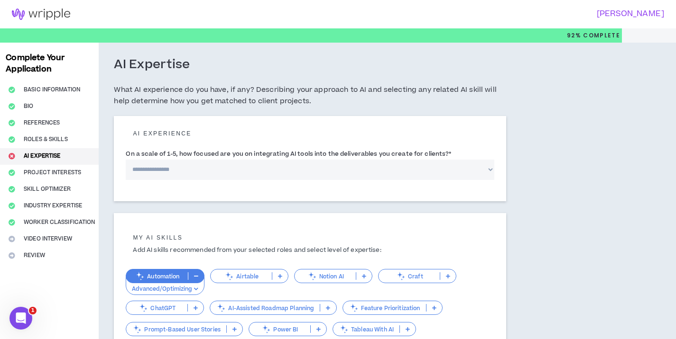
click at [408, 167] on select "**********" at bounding box center [310, 170] width 368 height 20
select select "*"
click at [126, 160] on select "**********" at bounding box center [310, 170] width 368 height 20
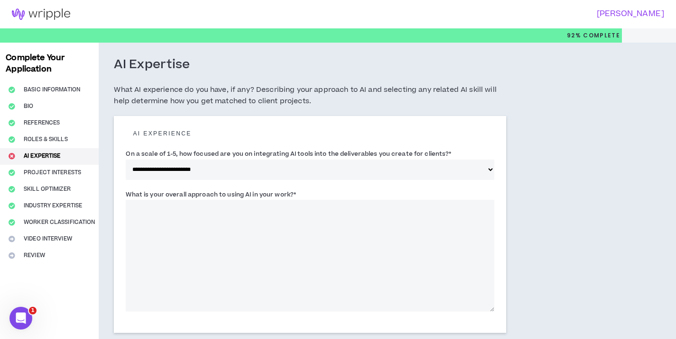
click at [450, 165] on select "**********" at bounding box center [310, 170] width 368 height 20
click at [126, 160] on select "**********" at bounding box center [310, 170] width 368 height 20
click at [436, 232] on textarea "What is your overall approach to using AI in your work? *" at bounding box center [310, 256] width 368 height 112
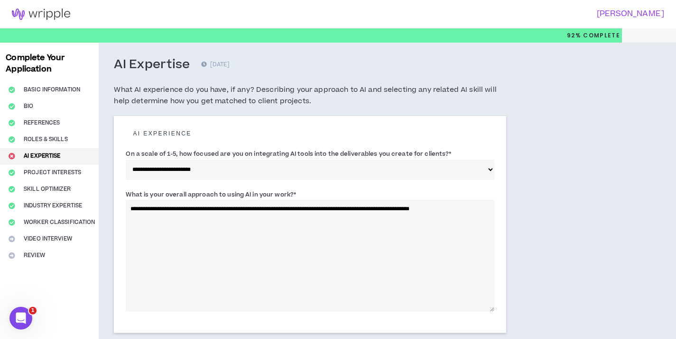
type textarea "**********"
click at [591, 210] on div "**********" at bounding box center [352, 326] width 507 height 566
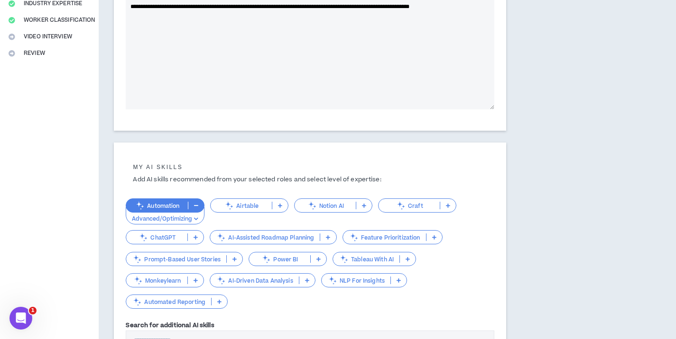
scroll to position [306, 0]
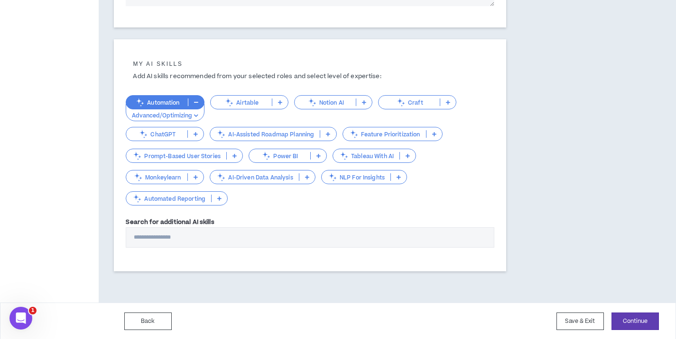
click at [410, 157] on icon at bounding box center [407, 156] width 4 height 5
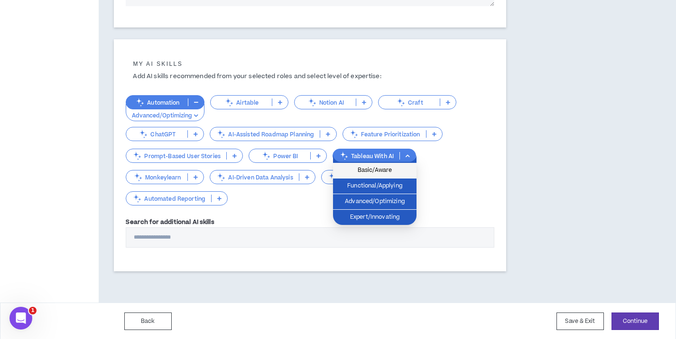
click at [405, 169] on span "Basic/Aware" at bounding box center [374, 170] width 72 height 10
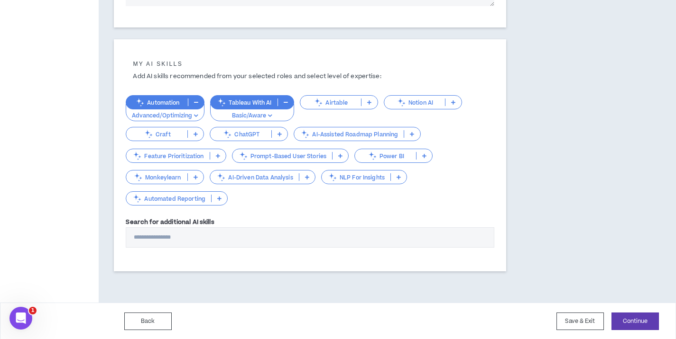
click at [275, 136] on p at bounding box center [280, 134] width 16 height 8
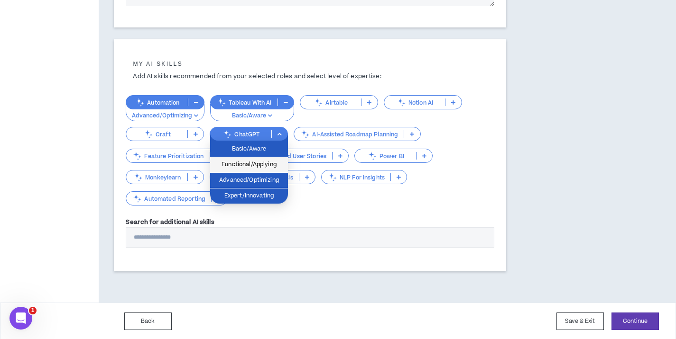
click at [271, 165] on span "Functional/Applying" at bounding box center [249, 165] width 66 height 10
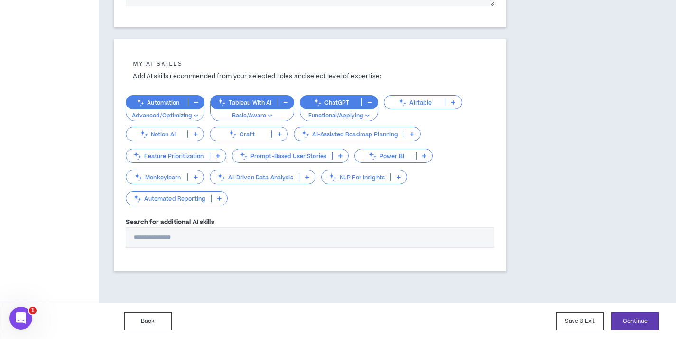
click at [454, 100] on icon at bounding box center [453, 102] width 4 height 5
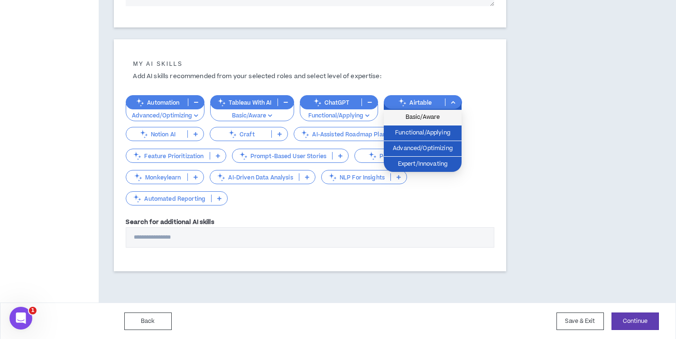
click at [443, 120] on span "Basic/Aware" at bounding box center [422, 117] width 66 height 10
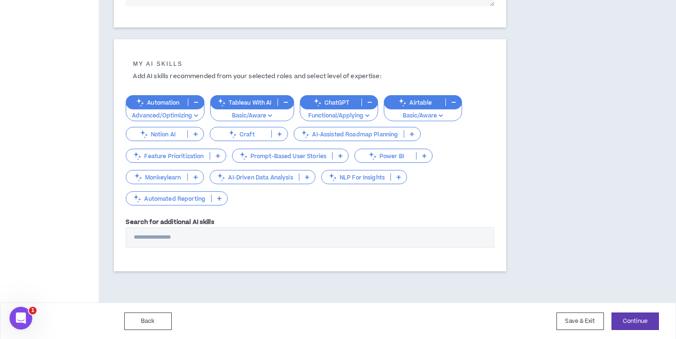
click at [193, 137] on p at bounding box center [196, 134] width 16 height 8
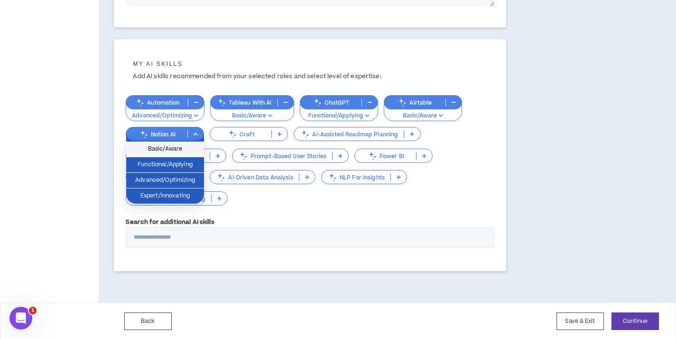
click at [192, 147] on span "Basic/Aware" at bounding box center [165, 149] width 66 height 10
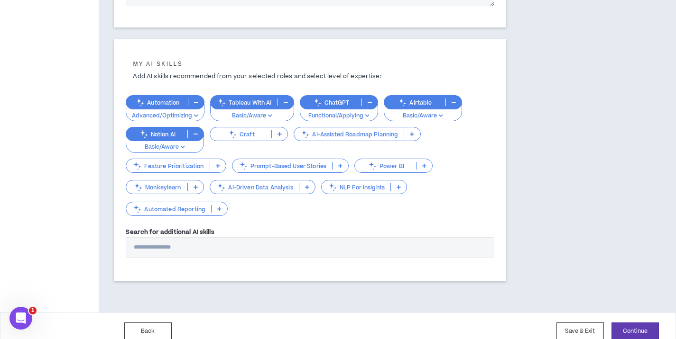
scroll to position [316, 0]
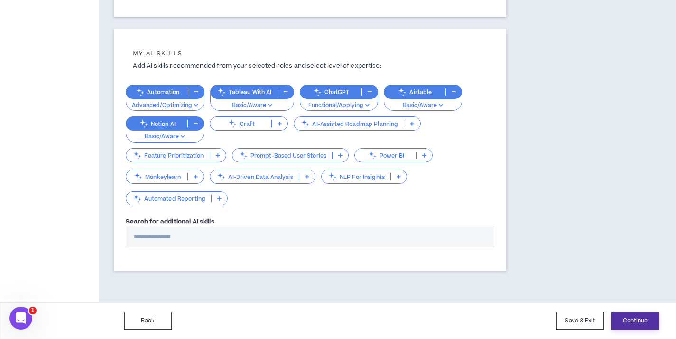
click at [636, 321] on button "Continue" at bounding box center [634, 321] width 47 height 18
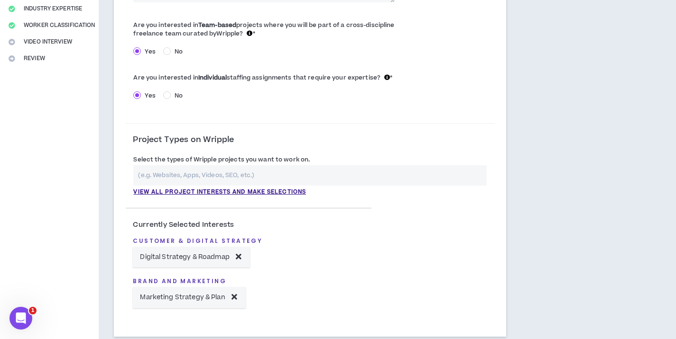
scroll to position [232, 0]
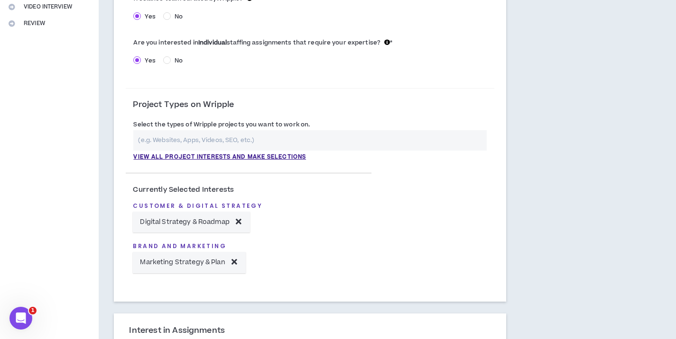
click at [409, 146] on input "text" at bounding box center [309, 140] width 353 height 20
click at [288, 154] on p "View all project interests and make selections" at bounding box center [219, 157] width 173 height 9
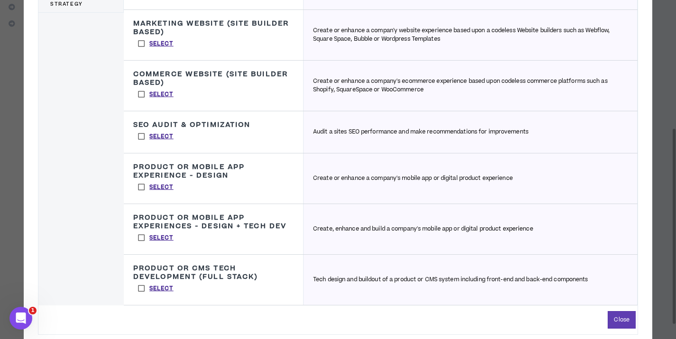
click at [142, 185] on label "Select" at bounding box center [155, 187] width 45 height 14
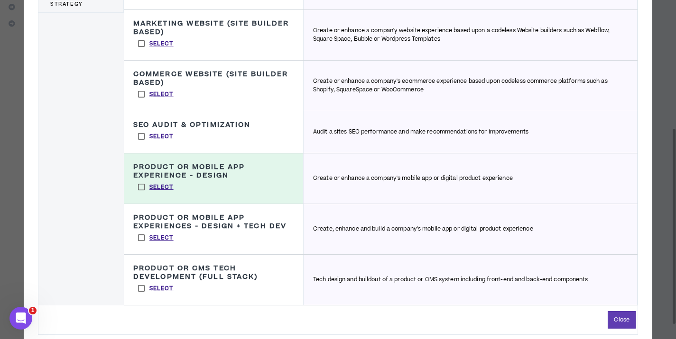
click at [142, 237] on label "Select" at bounding box center [155, 238] width 45 height 14
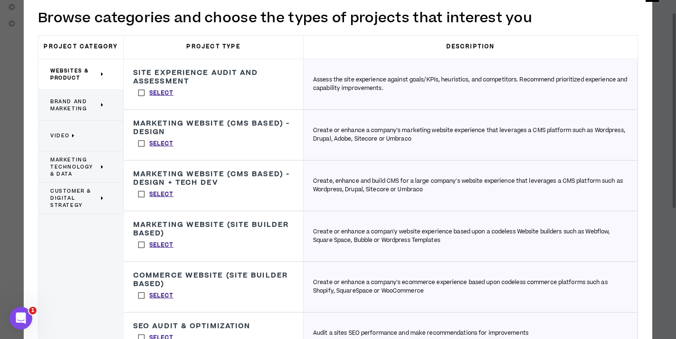
click at [89, 105] on span "Brand and Marketing" at bounding box center [74, 105] width 48 height 14
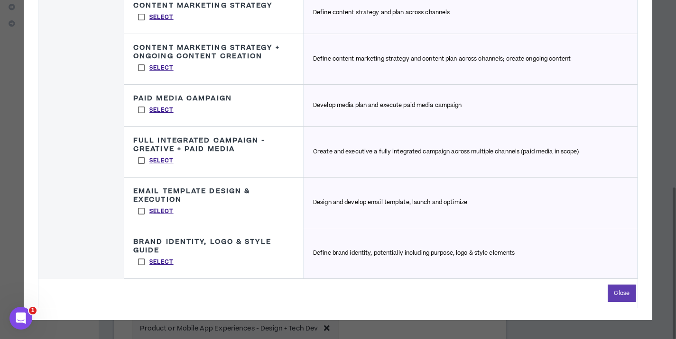
click at [142, 210] on label "Select" at bounding box center [155, 211] width 45 height 14
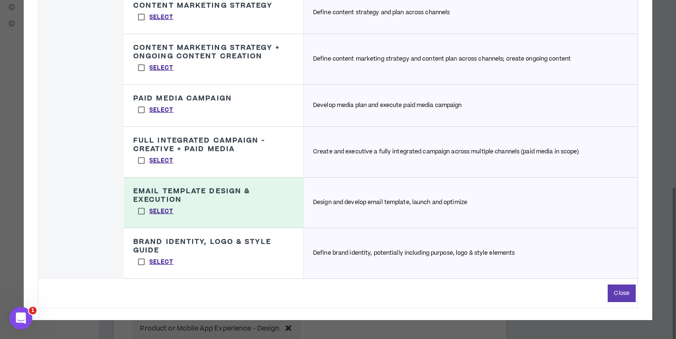
click at [139, 262] on label "Select" at bounding box center [155, 262] width 45 height 14
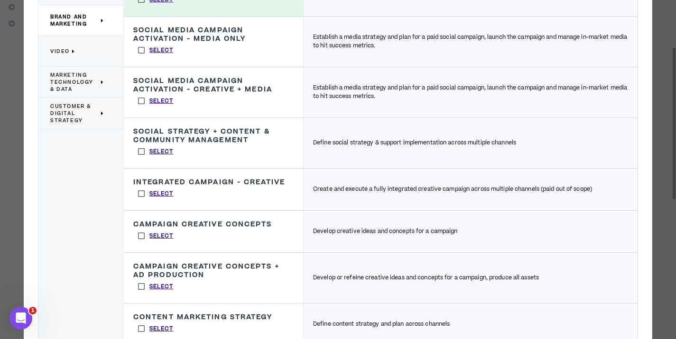
click at [89, 115] on span "Customer & Digital Strategy" at bounding box center [74, 113] width 48 height 21
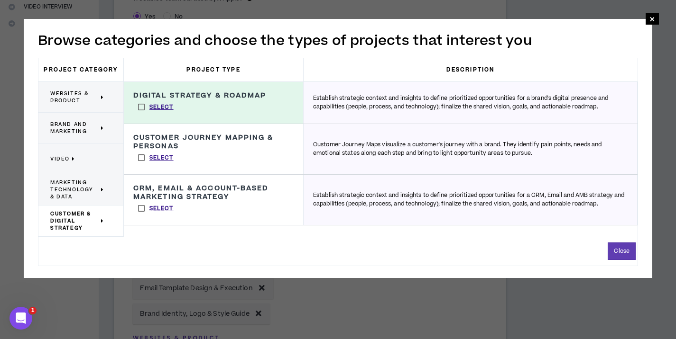
click at [138, 156] on label "Select" at bounding box center [155, 158] width 45 height 14
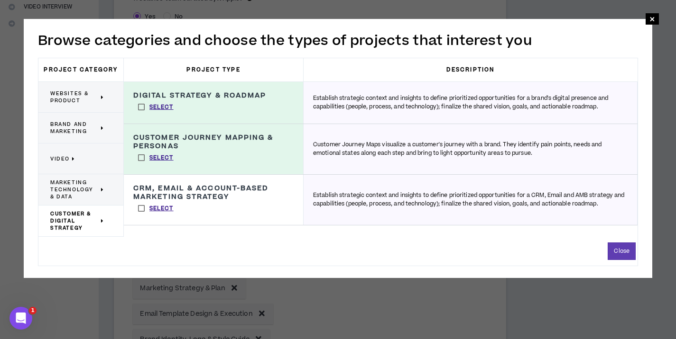
click at [142, 210] on label "Select" at bounding box center [155, 208] width 45 height 14
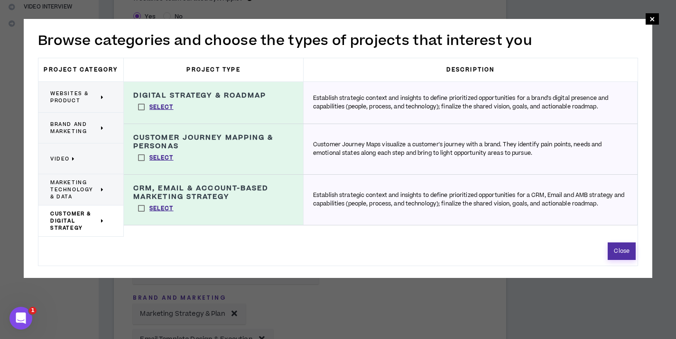
click at [622, 251] on button "Close" at bounding box center [621, 252] width 28 height 18
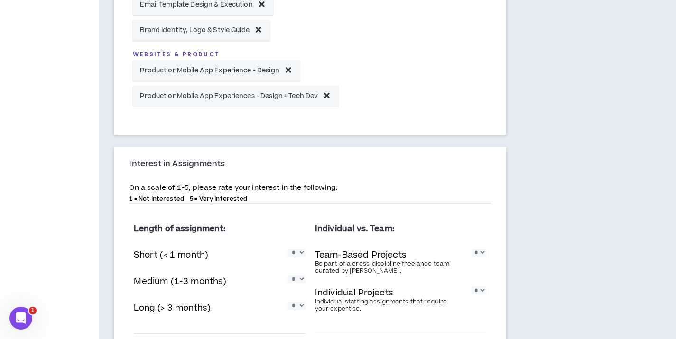
scroll to position [625, 0]
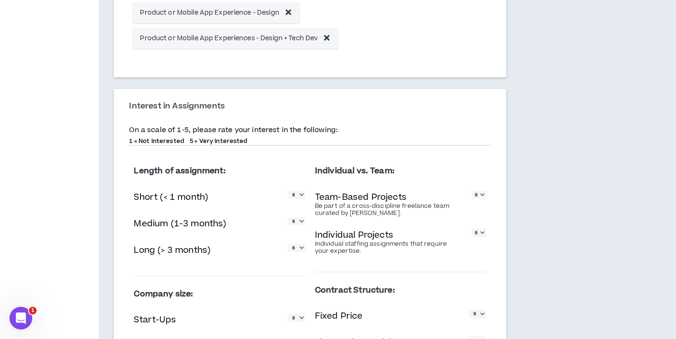
click at [303, 199] on select "* * * * *" at bounding box center [297, 195] width 18 height 8
select select "*"
click at [288, 191] on select "* * * * *" at bounding box center [297, 195] width 18 height 8
click at [297, 226] on select "* * * * *" at bounding box center [297, 222] width 18 height 8
select select "*"
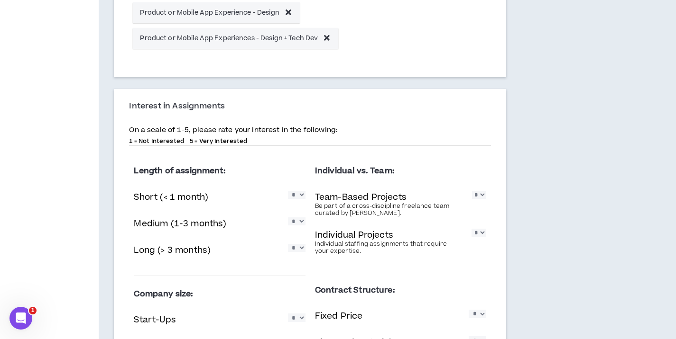
click at [288, 218] on select "* * * * *" at bounding box center [297, 222] width 18 height 8
click at [300, 249] on select "* * * * *" at bounding box center [297, 248] width 18 height 8
click at [288, 245] on select "* * * * *" at bounding box center [297, 248] width 18 height 8
click at [474, 235] on select "* * * * *" at bounding box center [478, 233] width 15 height 8
select select "*"
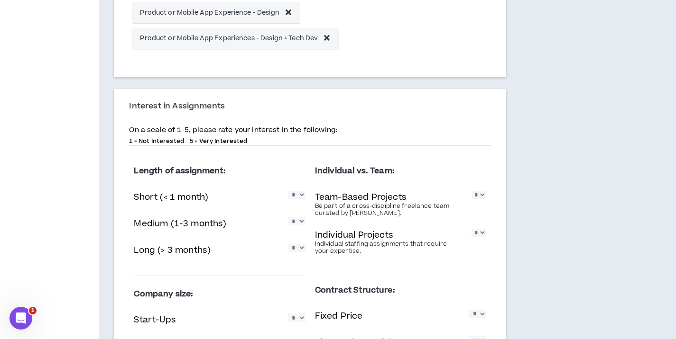
click at [471, 229] on select "* * * * *" at bounding box center [478, 233] width 15 height 8
click at [479, 197] on select "* * * * *" at bounding box center [479, 195] width 14 height 8
select select "*"
click at [472, 191] on select "* * * * *" at bounding box center [479, 195] width 14 height 8
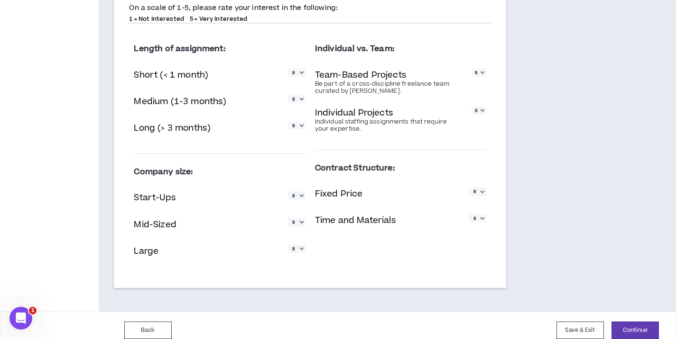
scroll to position [758, 0]
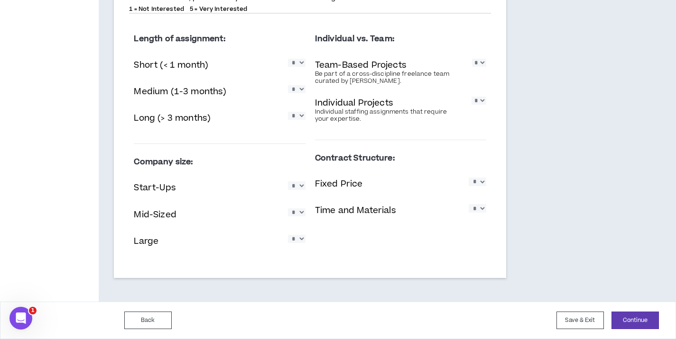
click at [296, 186] on select "* * * * *" at bounding box center [297, 186] width 18 height 8
select select "*"
click at [288, 182] on select "* * * * *" at bounding box center [297, 186] width 18 height 8
click at [300, 217] on select "* * * * *" at bounding box center [297, 213] width 18 height 8
select select "*"
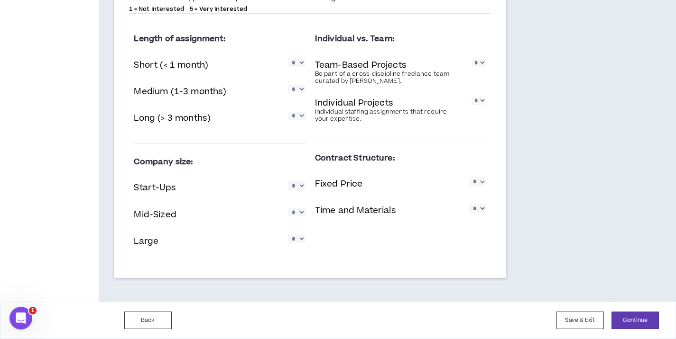
click at [288, 209] on select "* * * * *" at bounding box center [297, 213] width 18 height 8
click at [301, 241] on select "* * * * *" at bounding box center [297, 239] width 18 height 8
select select "*"
click at [288, 235] on select "* * * * *" at bounding box center [297, 239] width 18 height 8
click at [478, 186] on select "* * * * *" at bounding box center [477, 182] width 18 height 8
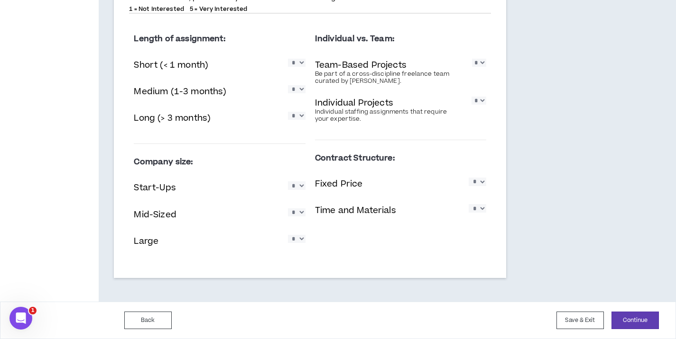
select select "*"
click at [468, 178] on select "* * * * *" at bounding box center [477, 182] width 18 height 8
click at [624, 318] on button "Continue" at bounding box center [634, 321] width 47 height 18
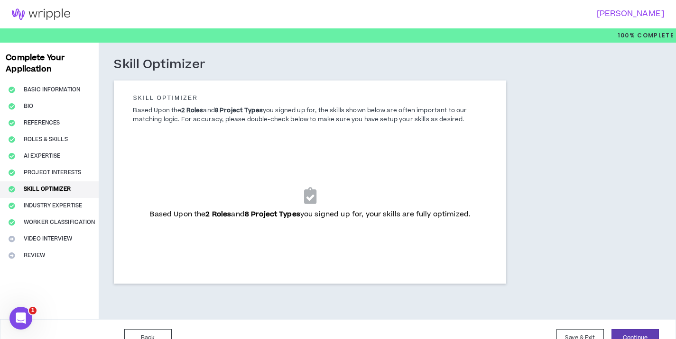
scroll to position [18, 0]
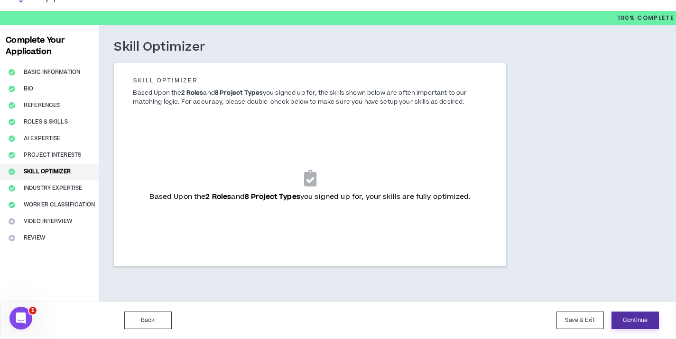
click at [641, 325] on button "Continue" at bounding box center [634, 321] width 47 height 18
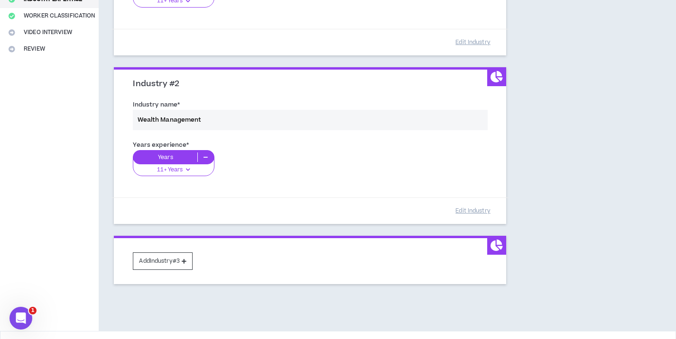
scroll to position [236, 0]
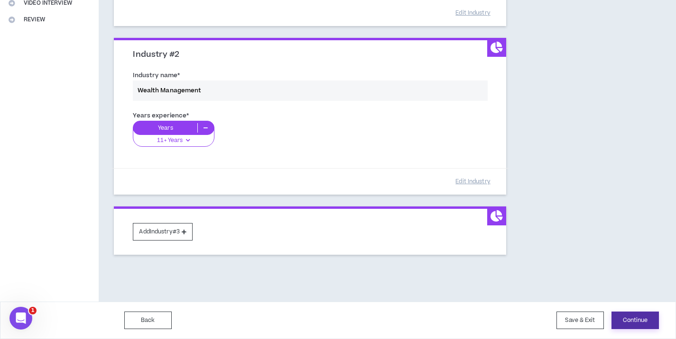
click at [634, 322] on button "Continue" at bounding box center [634, 321] width 47 height 18
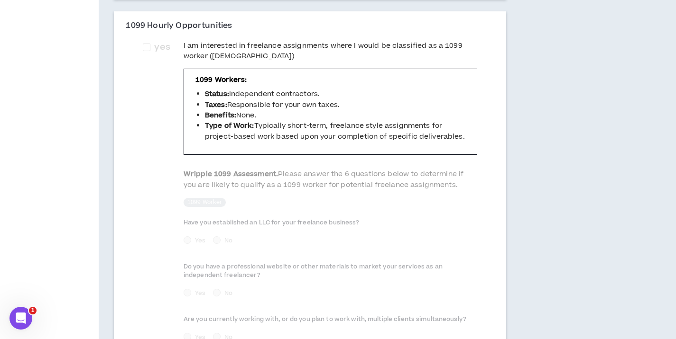
scroll to position [513, 0]
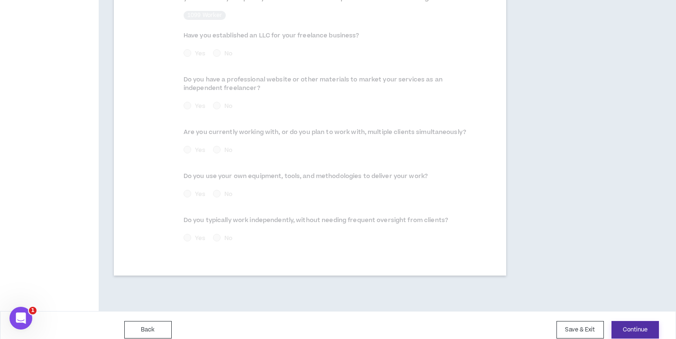
click at [647, 323] on button "Continue" at bounding box center [634, 330] width 47 height 18
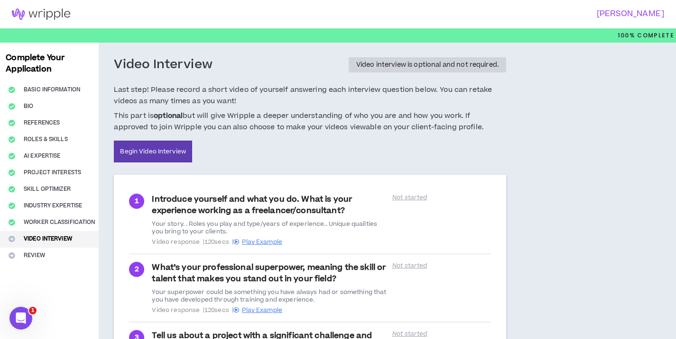
scroll to position [42, 0]
